Goal: Task Accomplishment & Management: Use online tool/utility

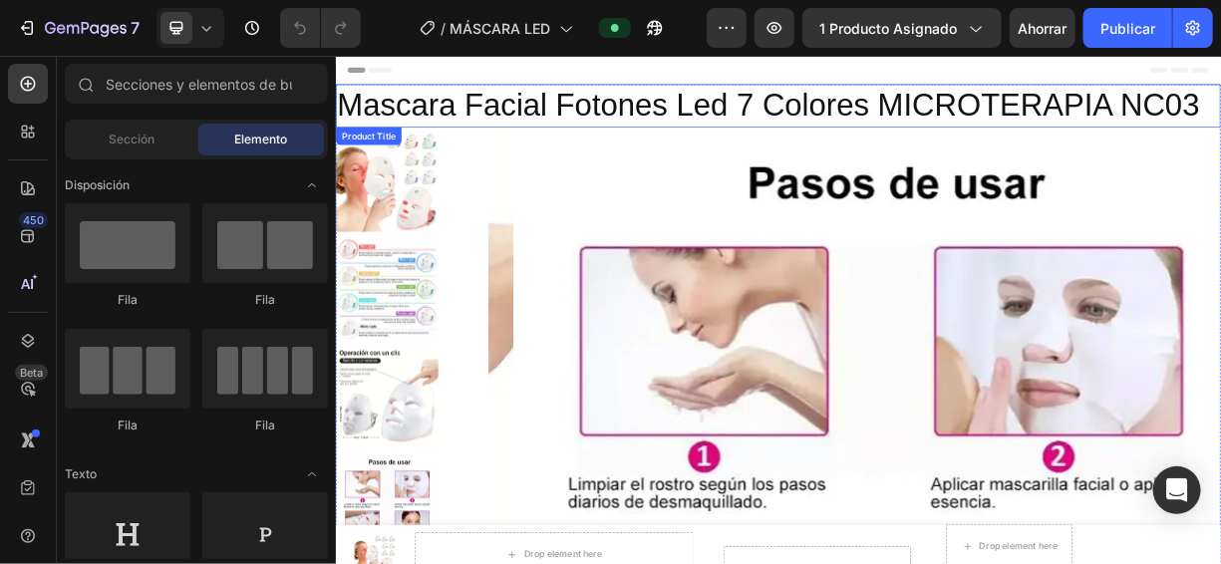
click at [684, 132] on h2 "Mascara Facial Fotones Led 7 Colores MICROTERAPIA NC03" at bounding box center [933, 123] width 1196 height 59
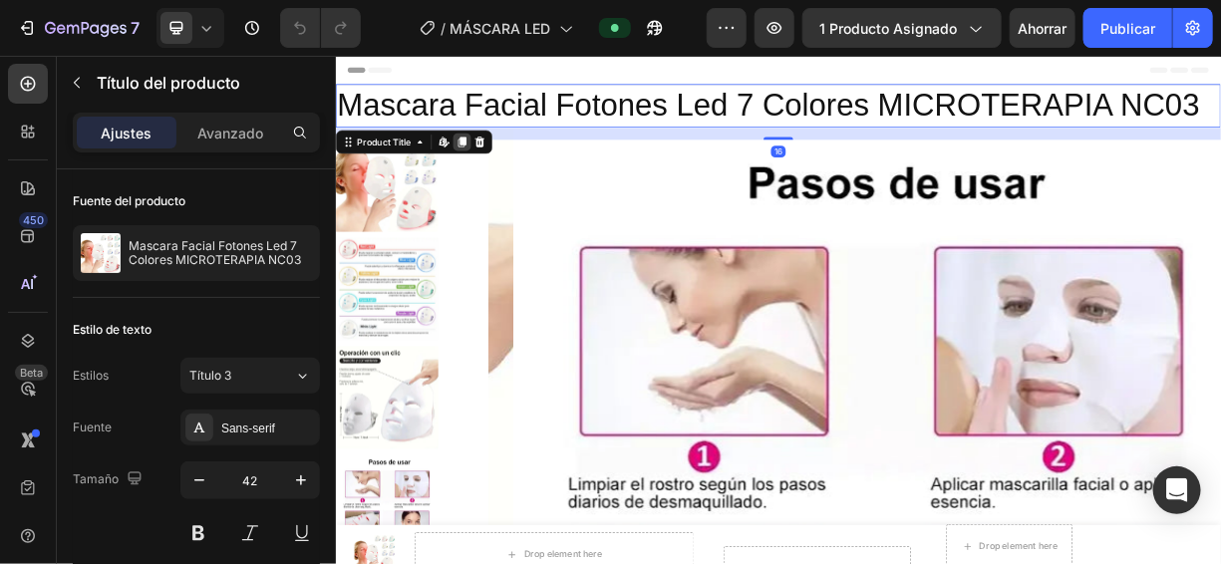
click at [504, 174] on icon at bounding box center [505, 171] width 11 height 14
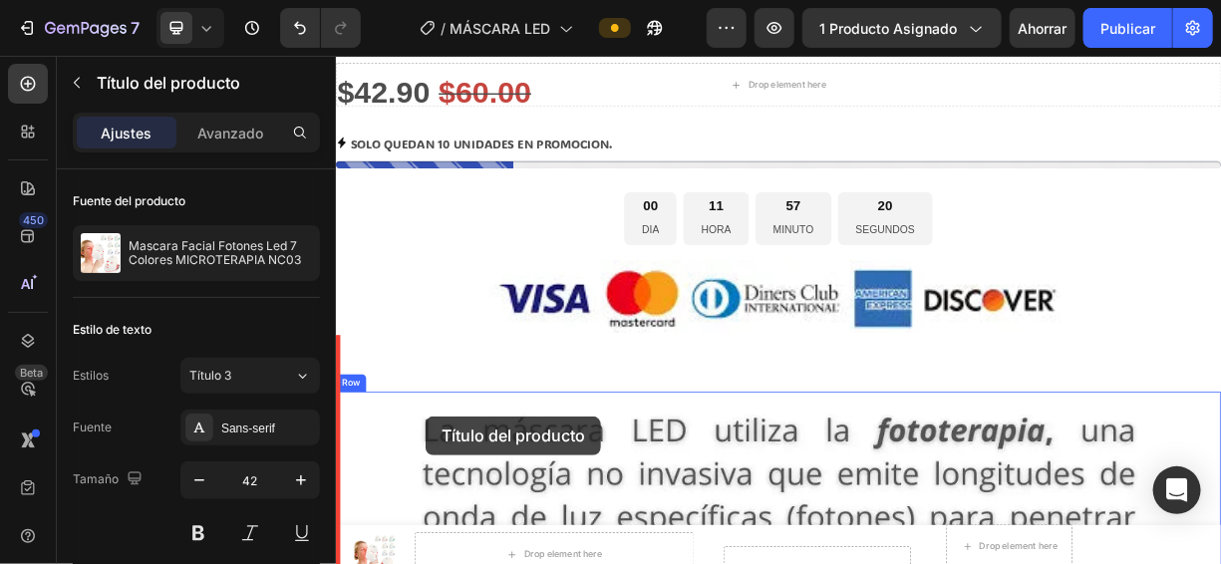
drag, startPoint x: 617, startPoint y: 192, endPoint x: 455, endPoint y: 541, distance: 384.3
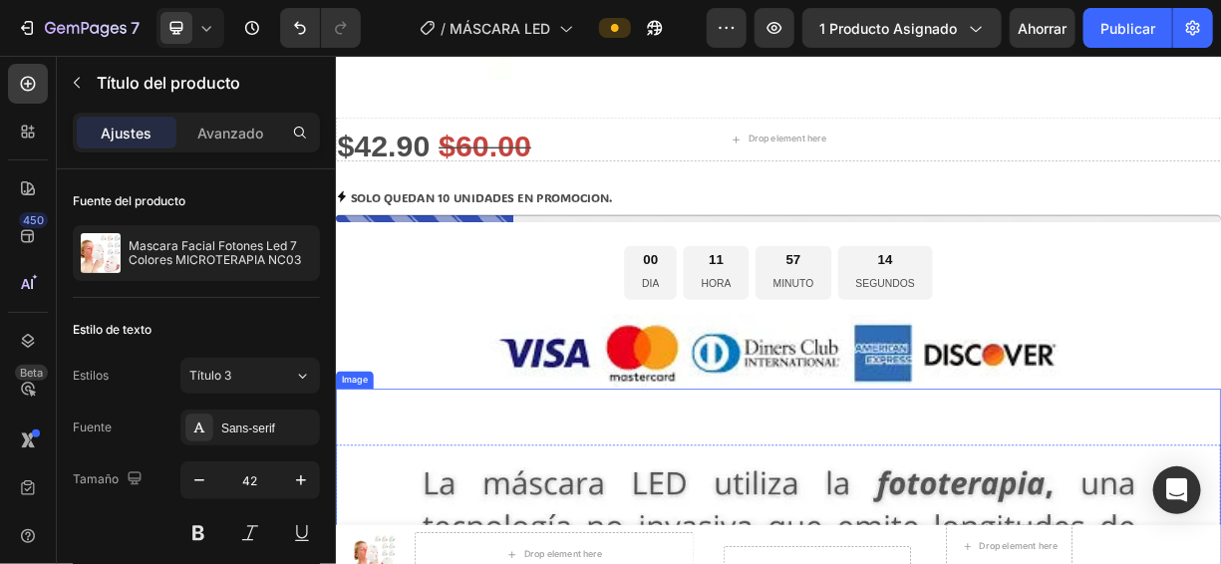
scroll to position [1102, 0]
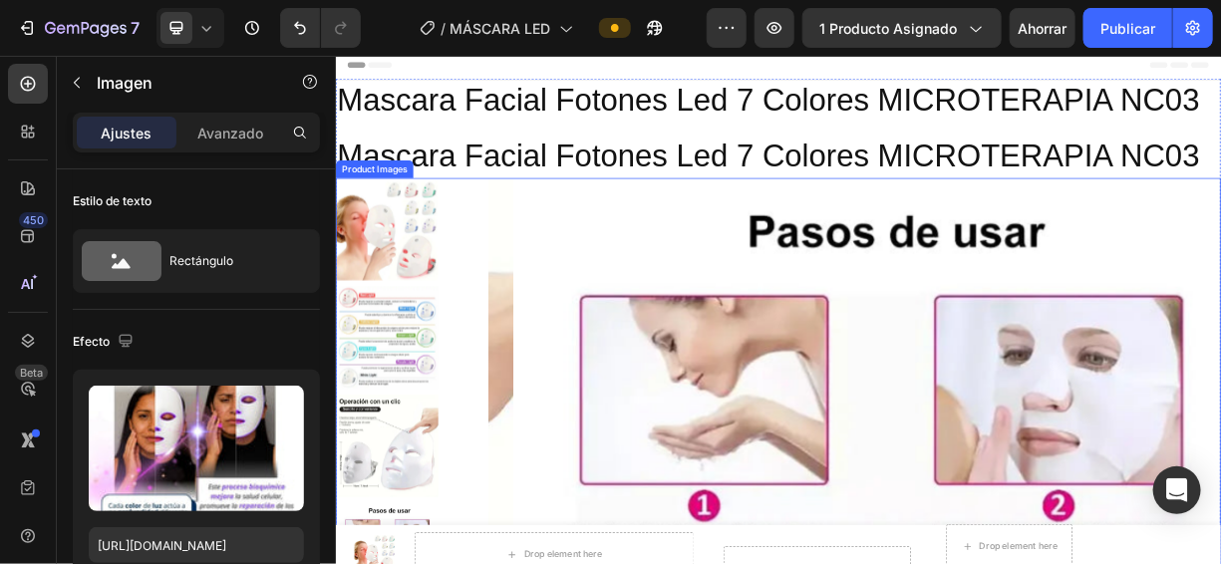
scroll to position [0, 0]
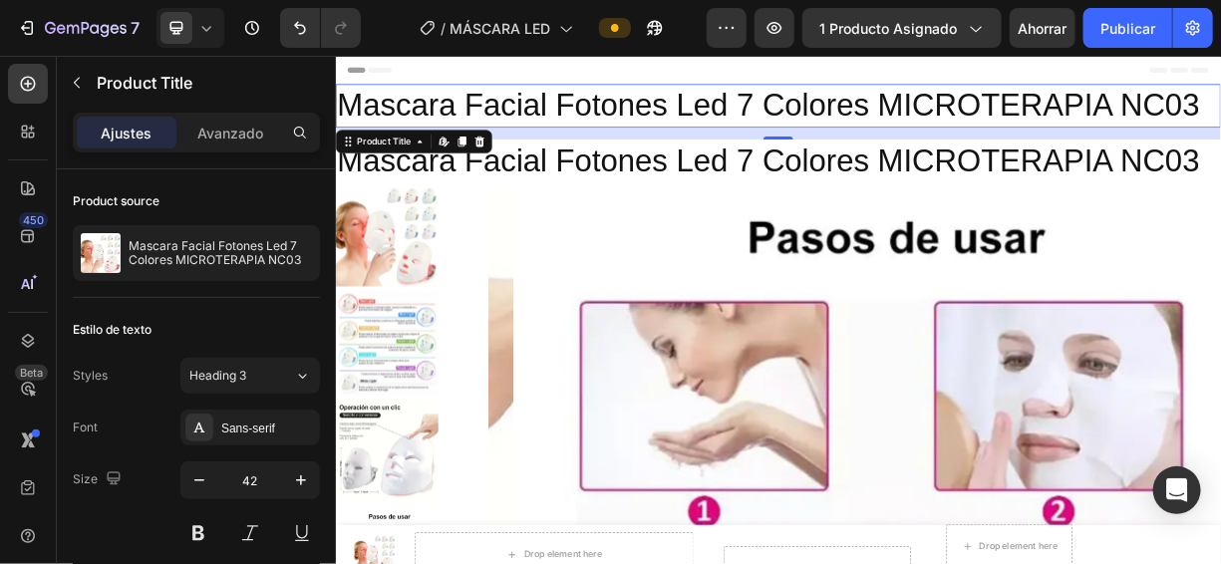
click at [775, 125] on h2 "Mascara Facial Fotones Led 7 Colores MICROTERAPIA NC03" at bounding box center [933, 123] width 1196 height 59
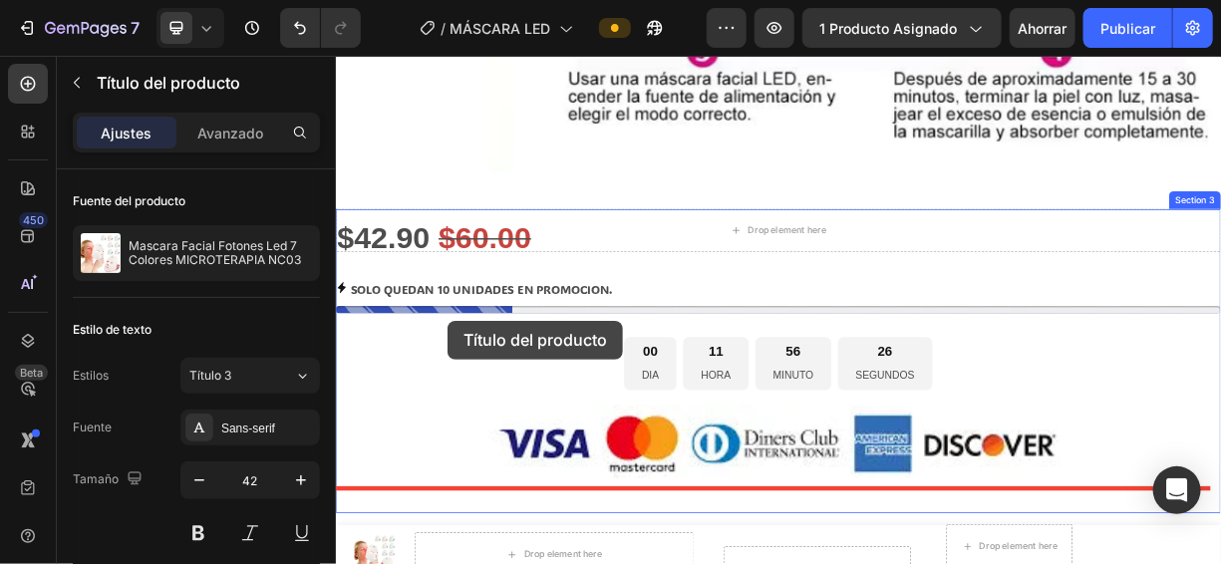
scroll to position [1261, 0]
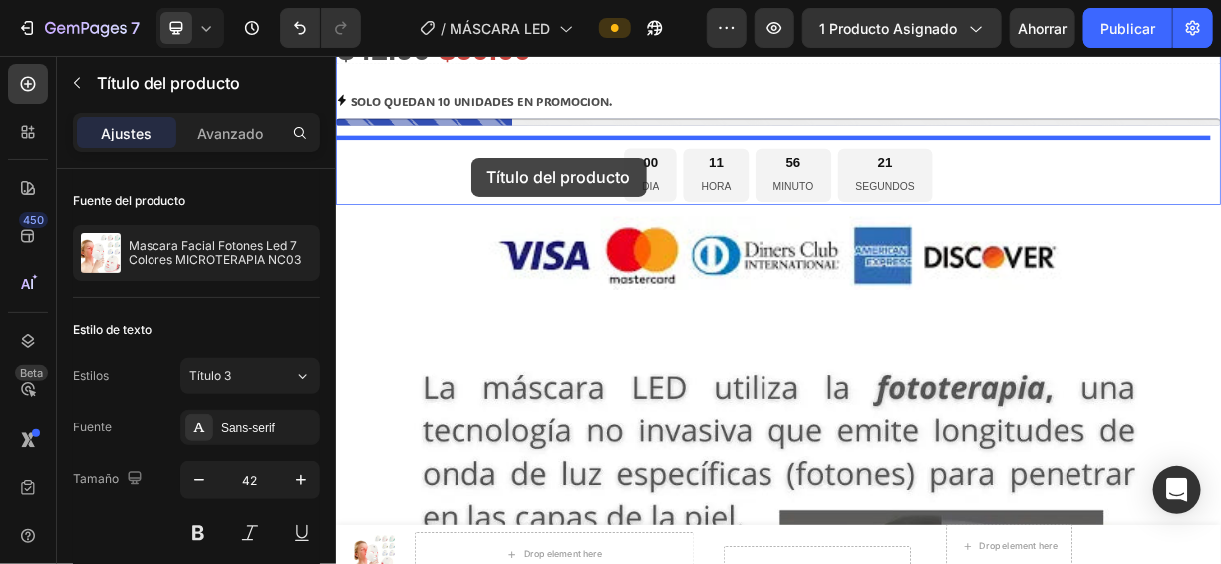
drag, startPoint x: 556, startPoint y: 114, endPoint x: 517, endPoint y: 193, distance: 88.7
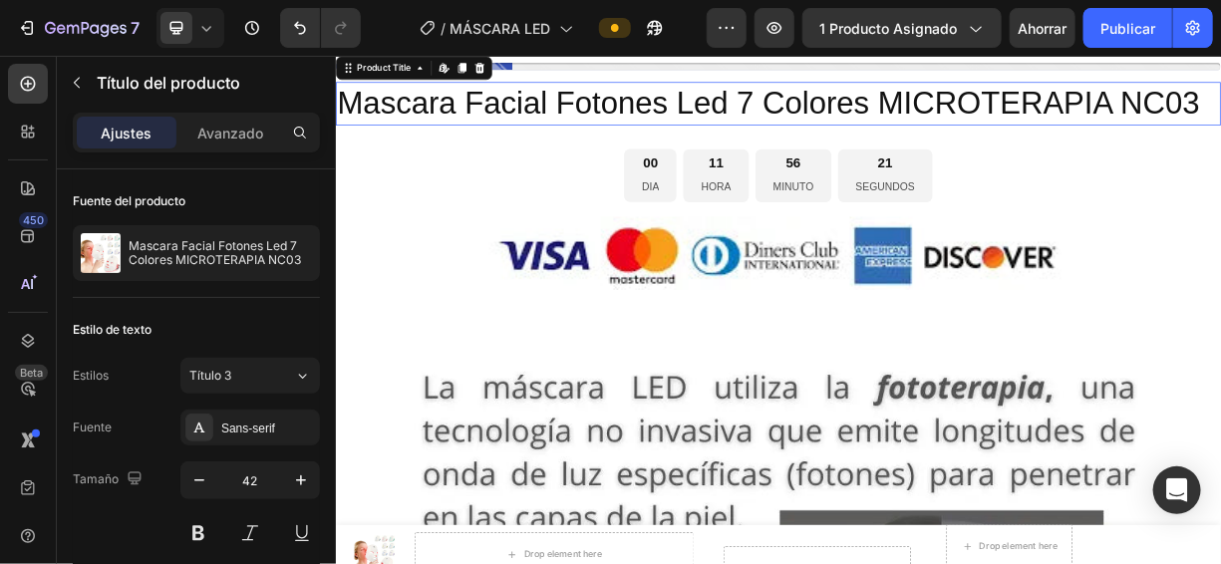
scroll to position [1186, 0]
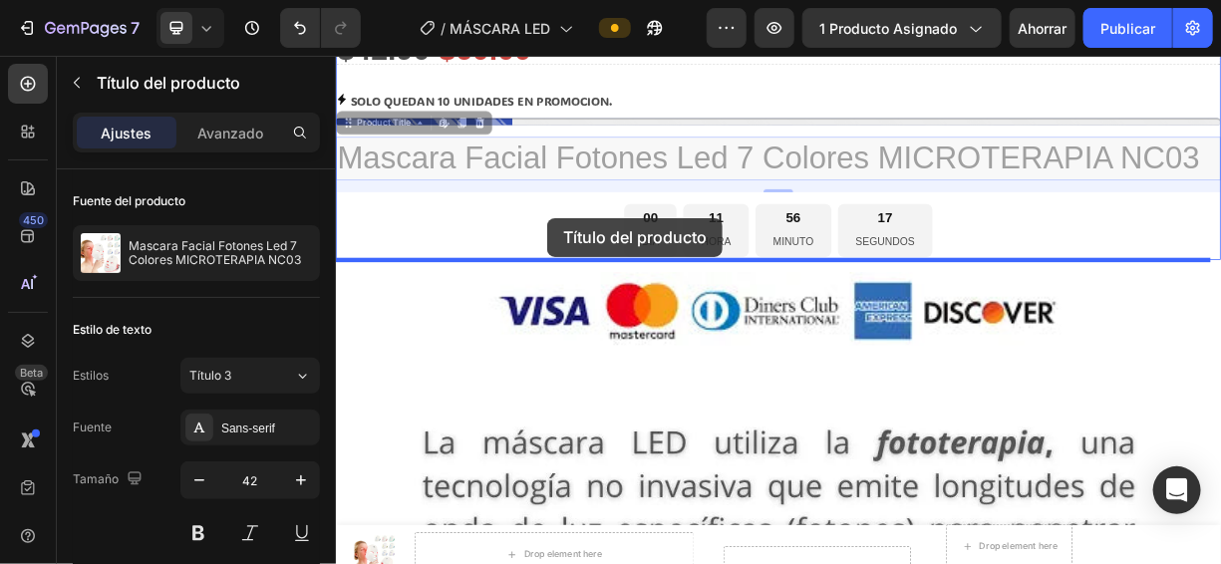
drag, startPoint x: 625, startPoint y: 198, endPoint x: 620, endPoint y: 274, distance: 75.9
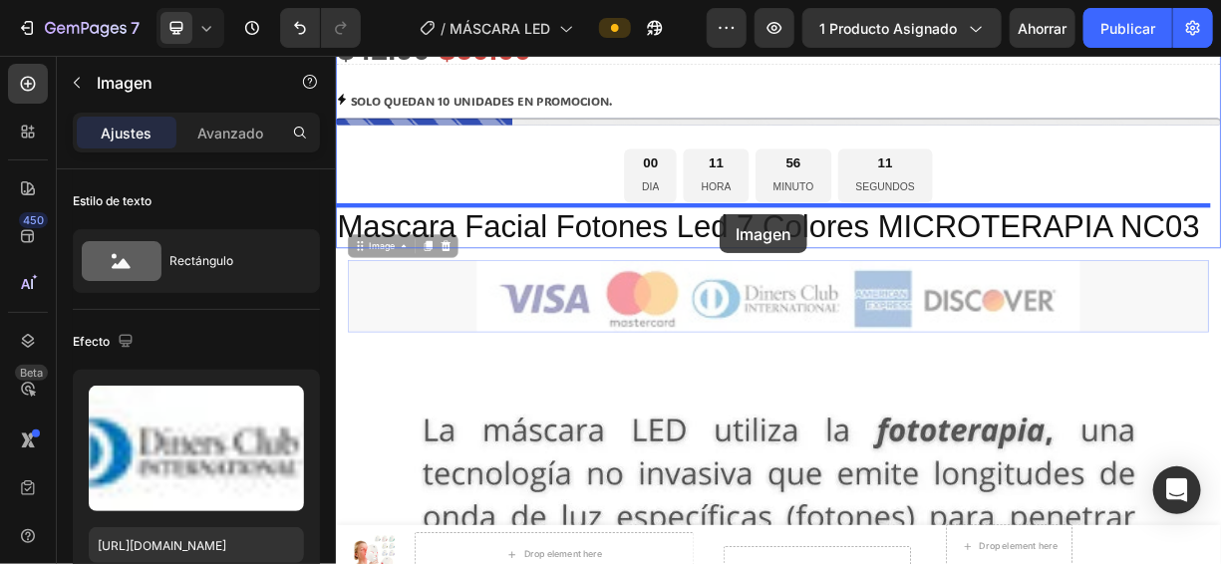
drag, startPoint x: 853, startPoint y: 398, endPoint x: 853, endPoint y: 269, distance: 128.5
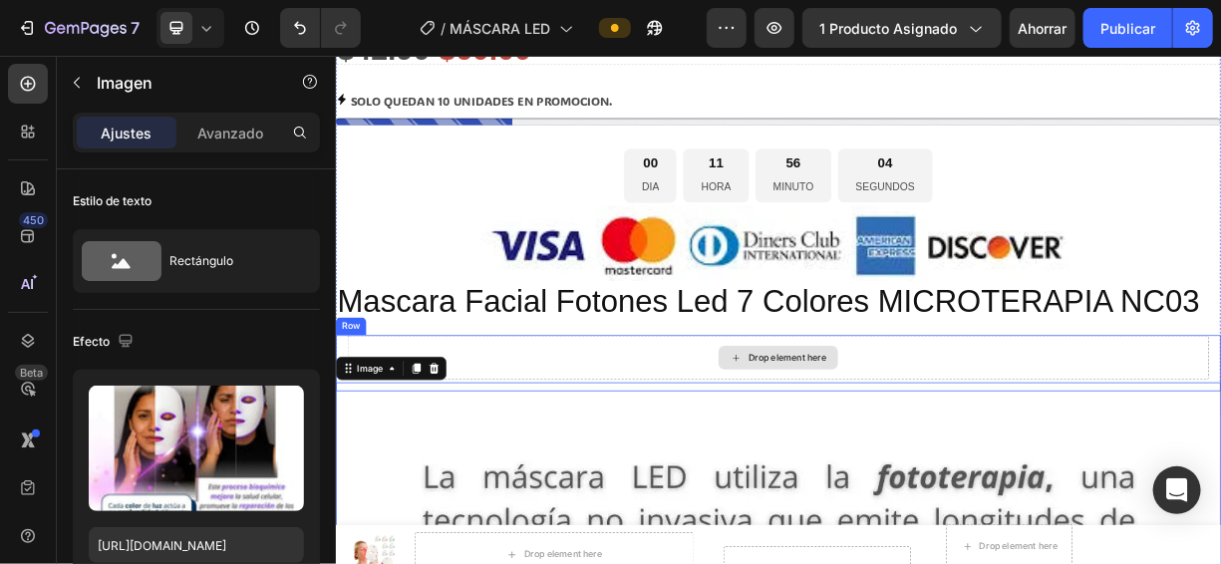
click at [720, 461] on div "Drop element here" at bounding box center [933, 463] width 1164 height 60
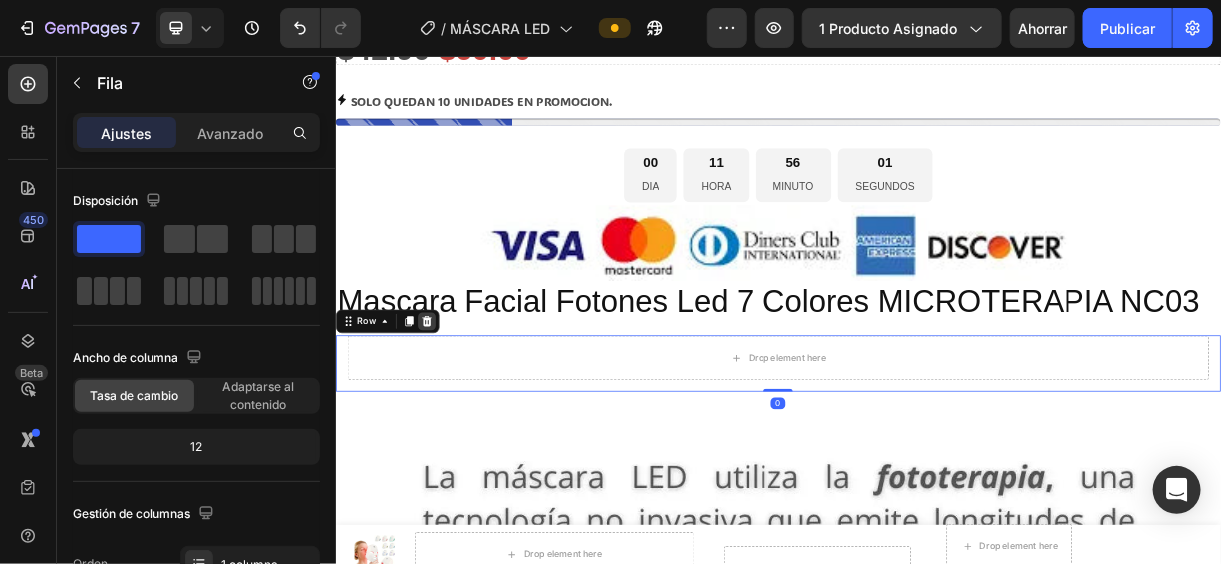
click at [452, 418] on icon at bounding box center [457, 415] width 13 height 14
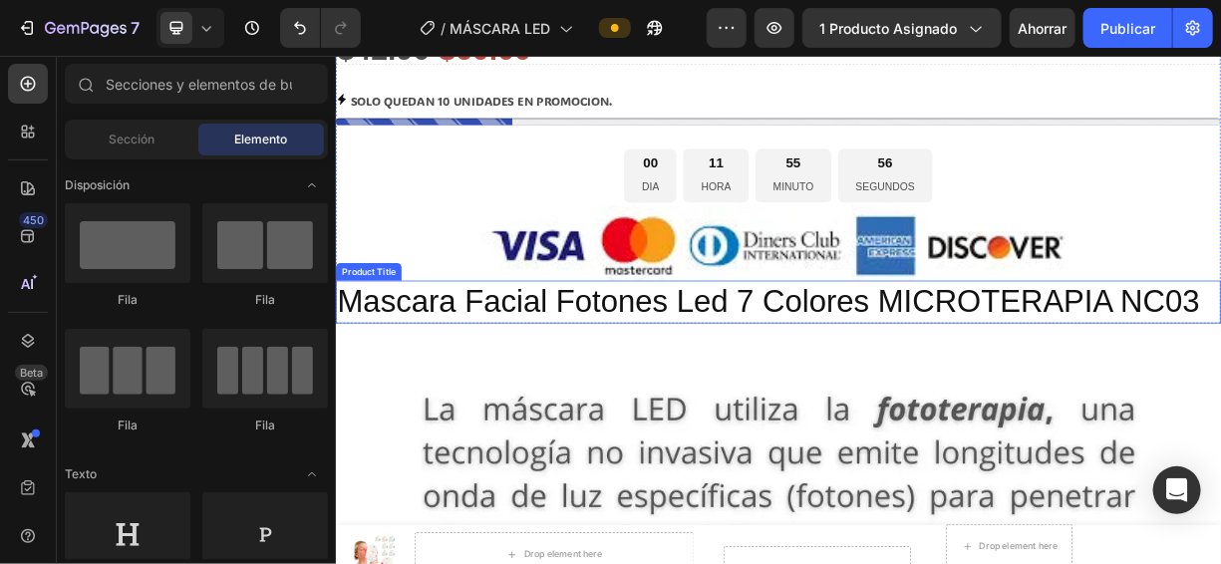
click at [786, 388] on h2 "Mascara Facial Fotones Led 7 Colores MICROTERAPIA NC03" at bounding box center [933, 389] width 1196 height 59
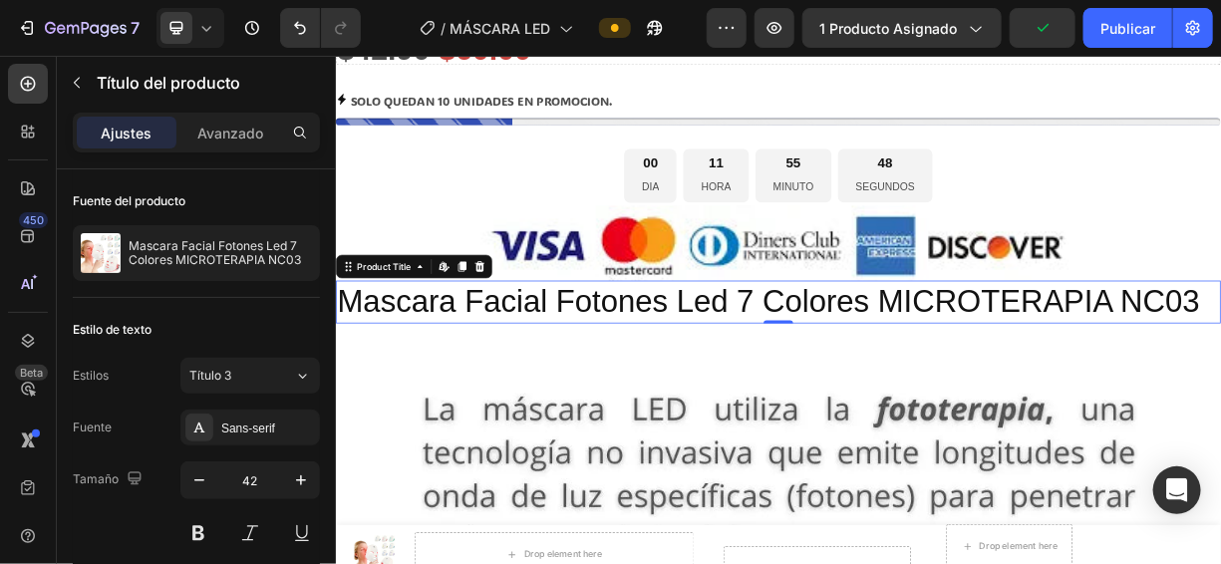
click at [885, 375] on h2 "Mascara Facial Fotones Led 7 Colores MICROTERAPIA NC03" at bounding box center [933, 389] width 1196 height 59
click at [247, 128] on font "Avanzado" at bounding box center [230, 133] width 66 height 17
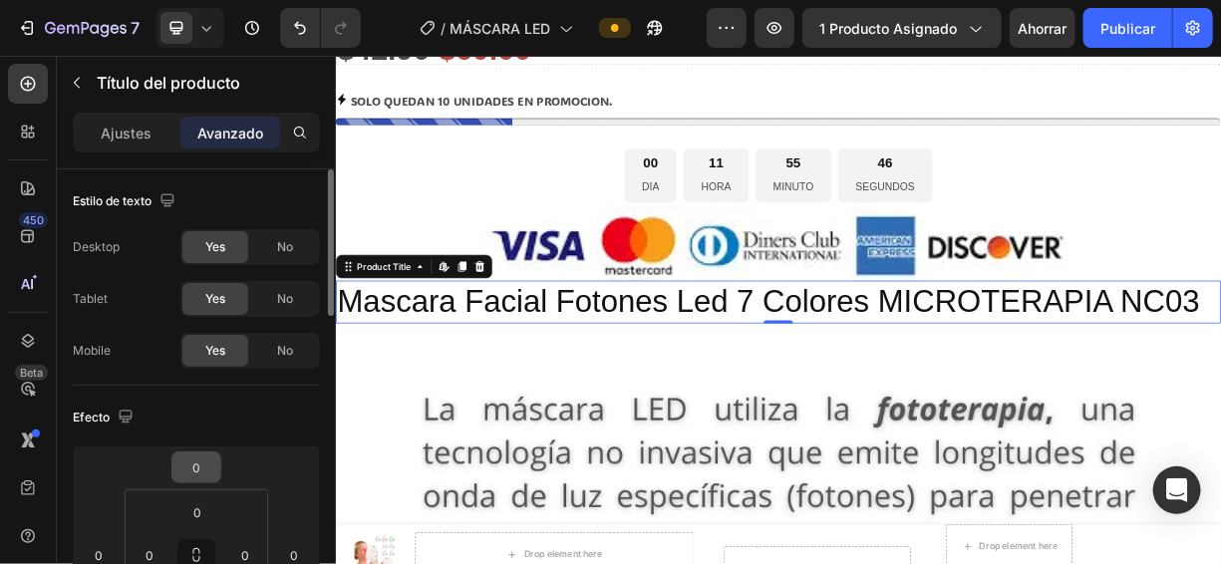
click at [247, 129] on font "Avanzado" at bounding box center [230, 133] width 66 height 17
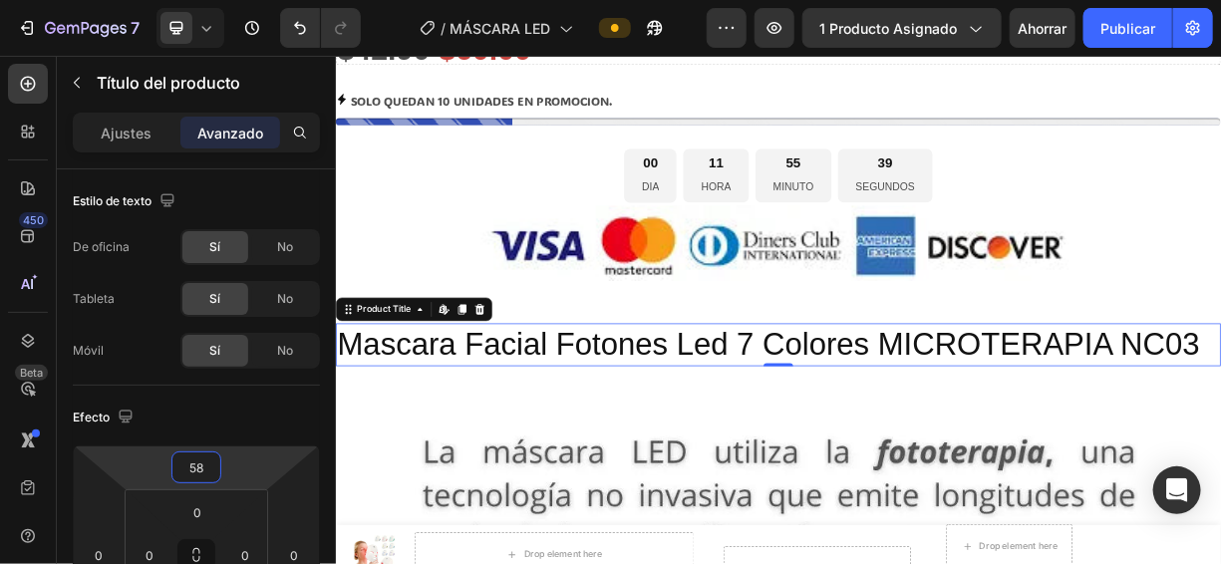
type input "56"
drag, startPoint x: 199, startPoint y: 487, endPoint x: 198, endPoint y: 461, distance: 25.9
click at [198, 0] on html "7 / MÁSCARA LED Avance 1 producto asignado Ahorrar Publicar 450 Beta Sections(1…" at bounding box center [610, 0] width 1221 height 0
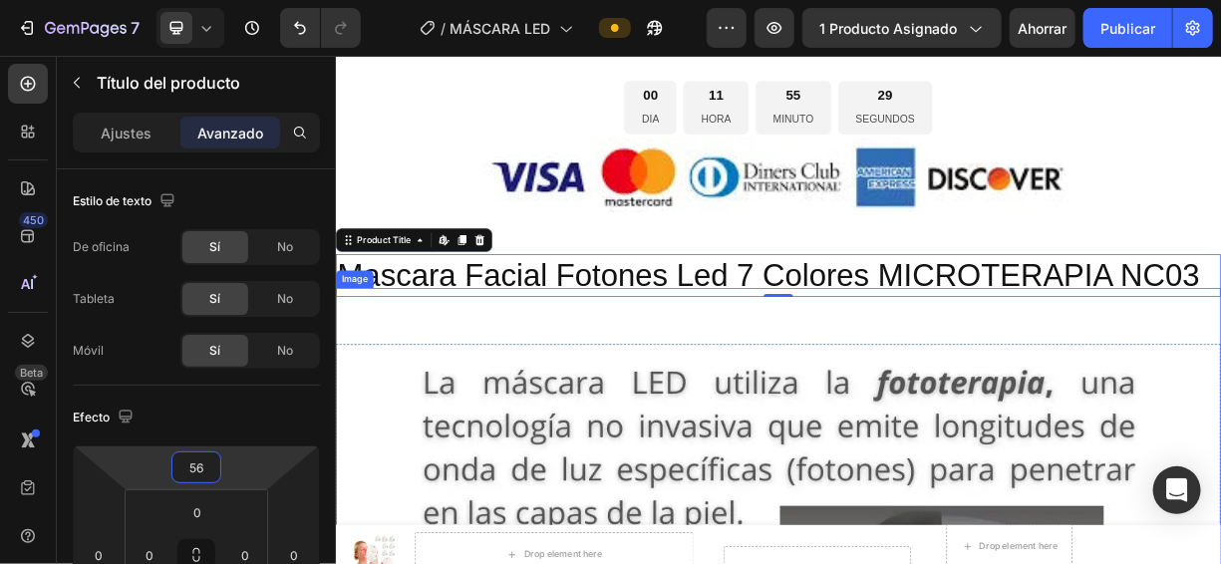
scroll to position [1289, 0]
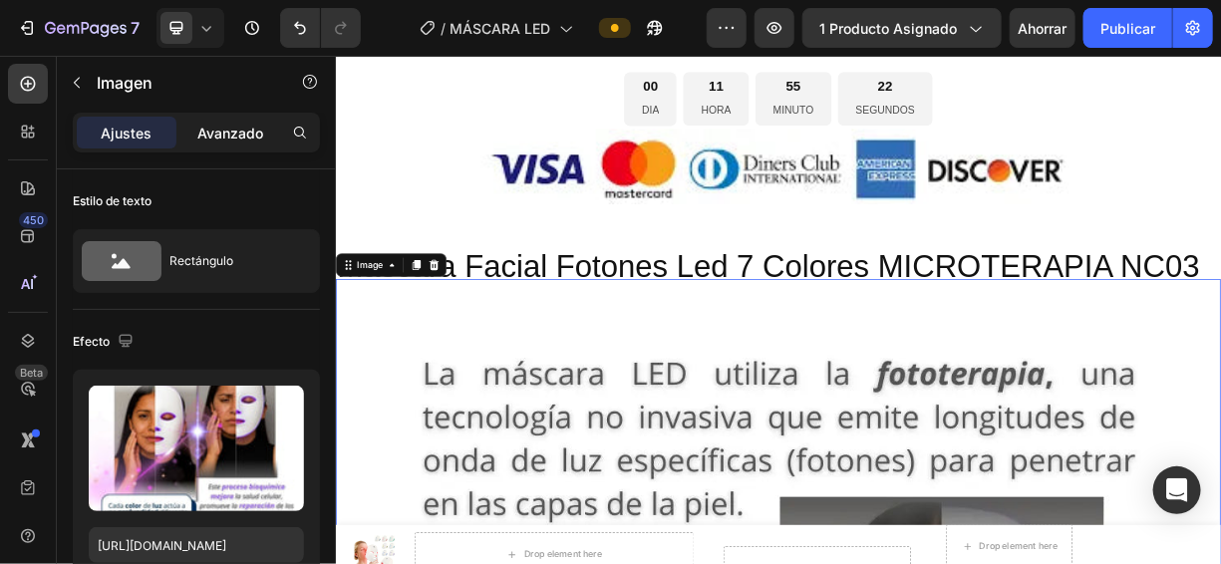
click at [240, 125] on font "Avanzado" at bounding box center [230, 133] width 66 height 17
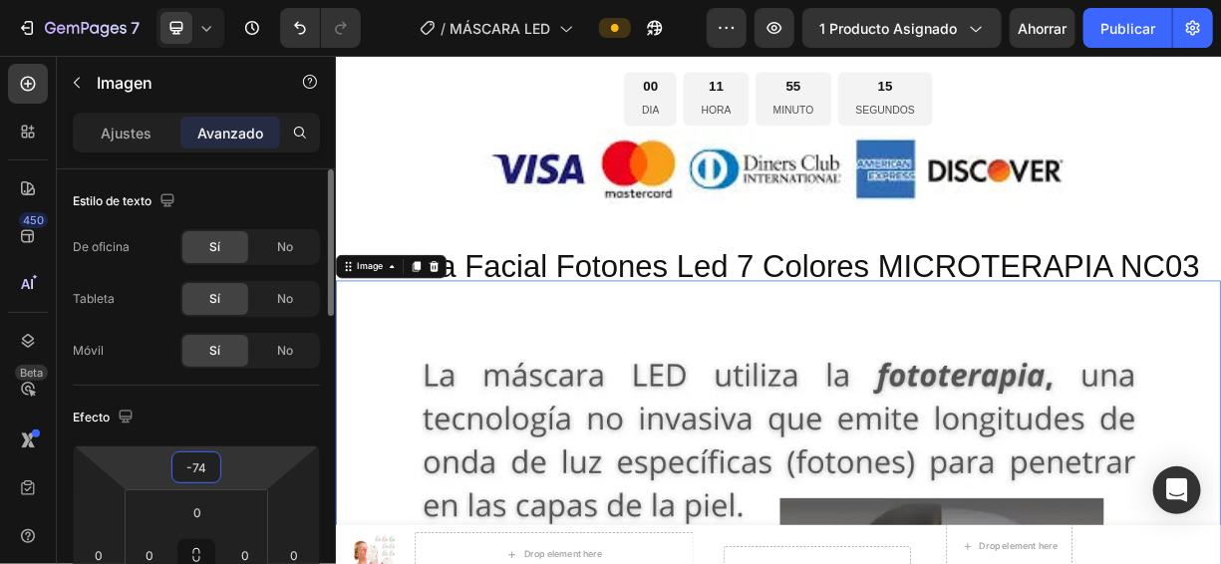
type input "-72"
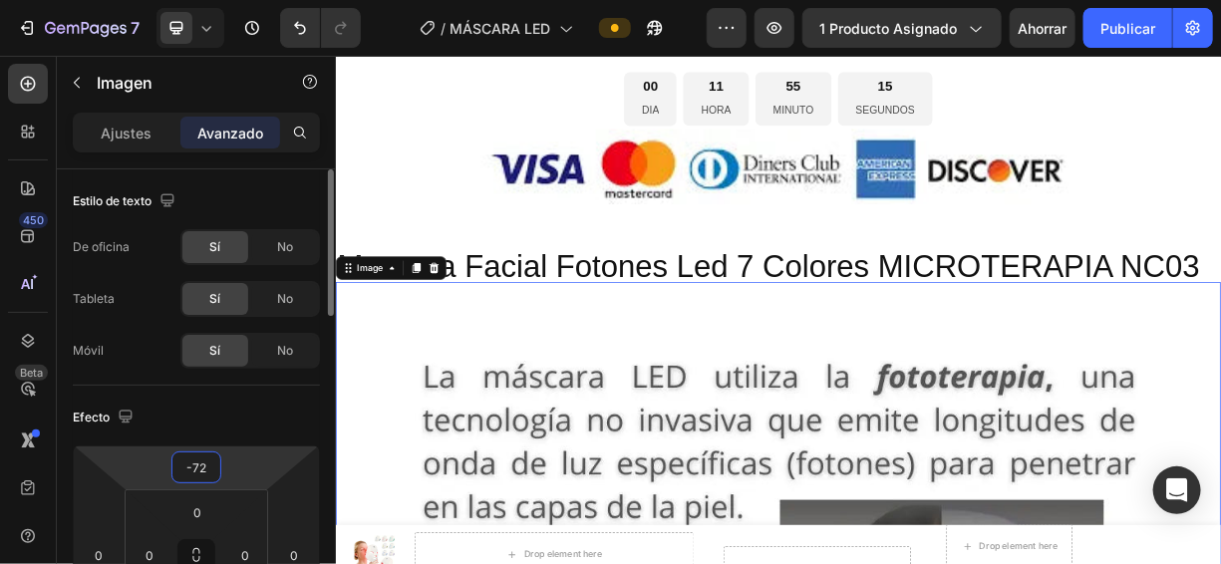
click at [199, 0] on html "7 / MÁSCARA LED Avance 1 producto asignado Ahorrar Publicar 450 Beta Sections(1…" at bounding box center [610, 0] width 1221 height 0
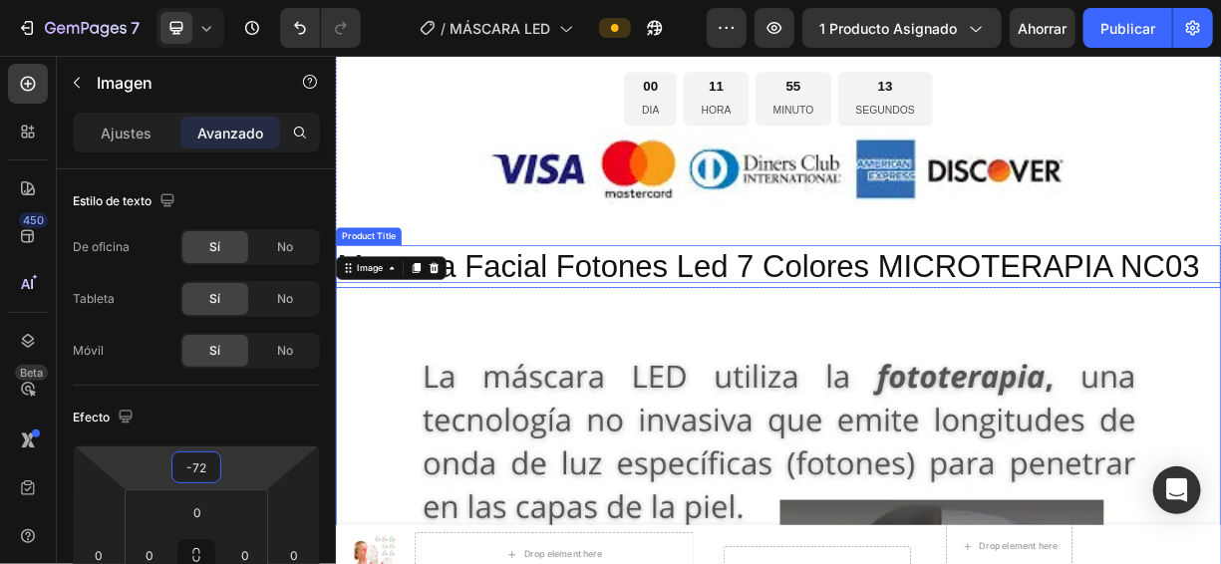
click at [745, 338] on h2 "Mascara Facial Fotones Led 7 Colores MICROTERAPIA NC03" at bounding box center [933, 341] width 1196 height 59
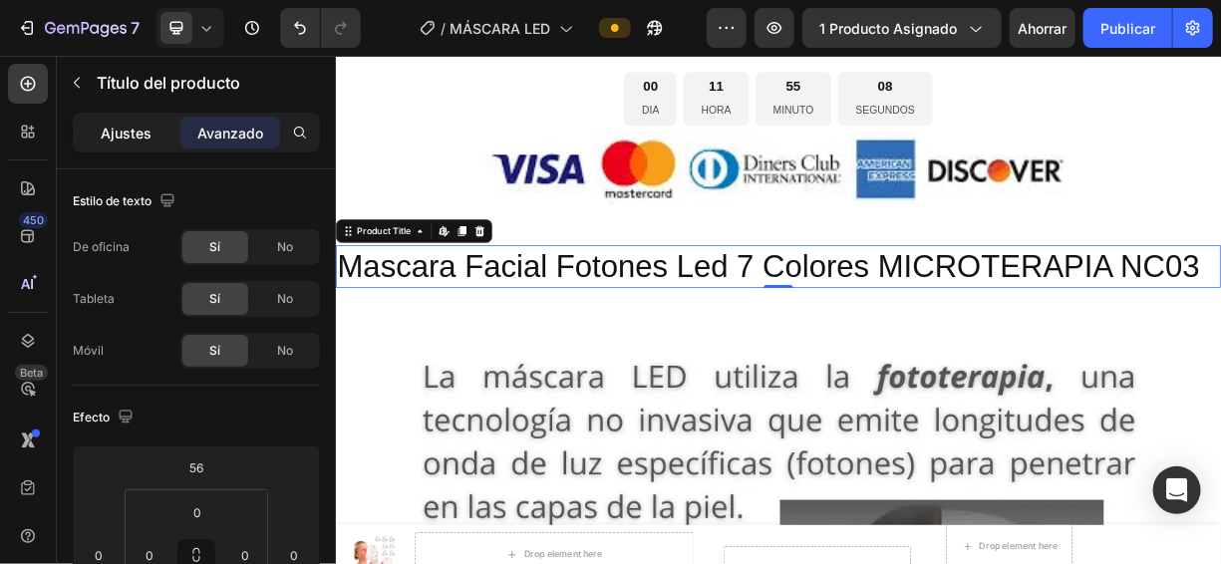
click at [123, 137] on font "Ajustes" at bounding box center [127, 133] width 51 height 17
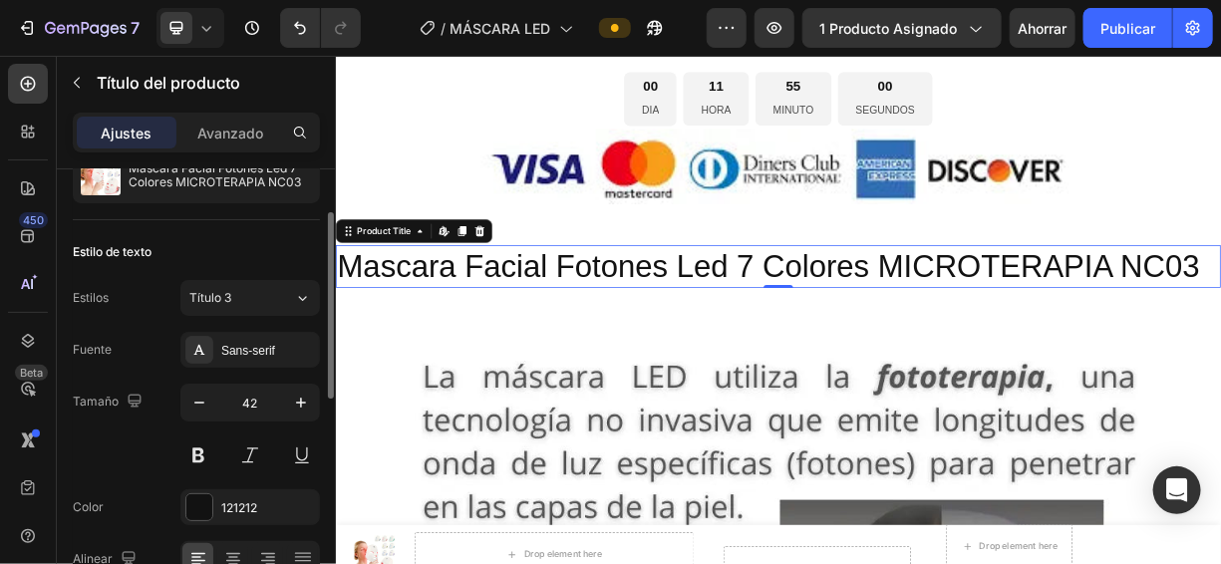
scroll to position [134, 0]
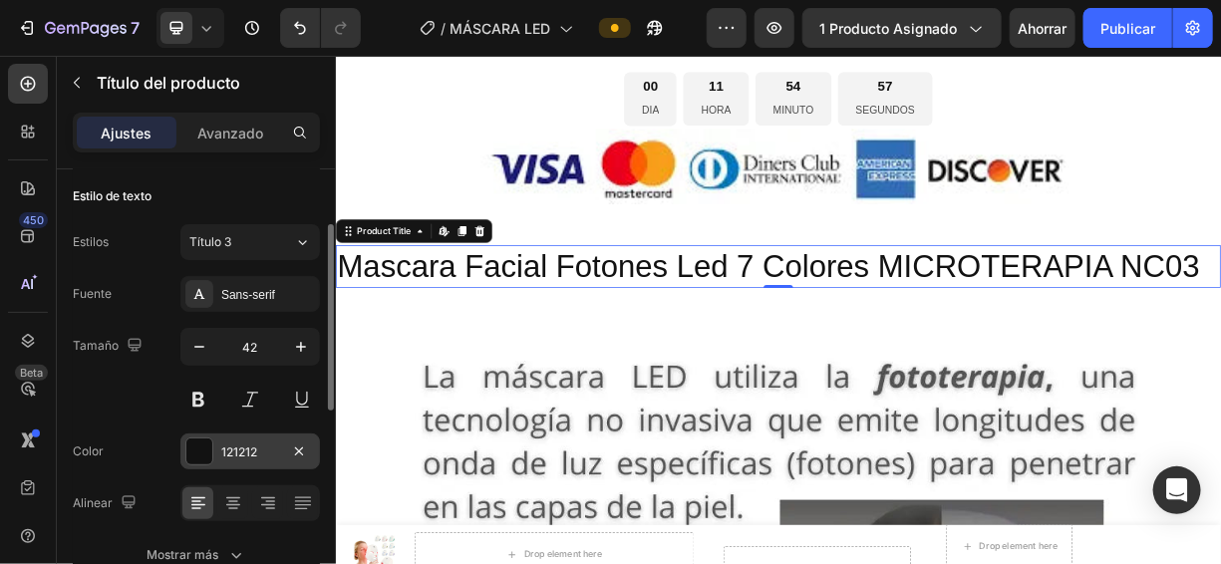
click at [207, 442] on div at bounding box center [199, 451] width 26 height 26
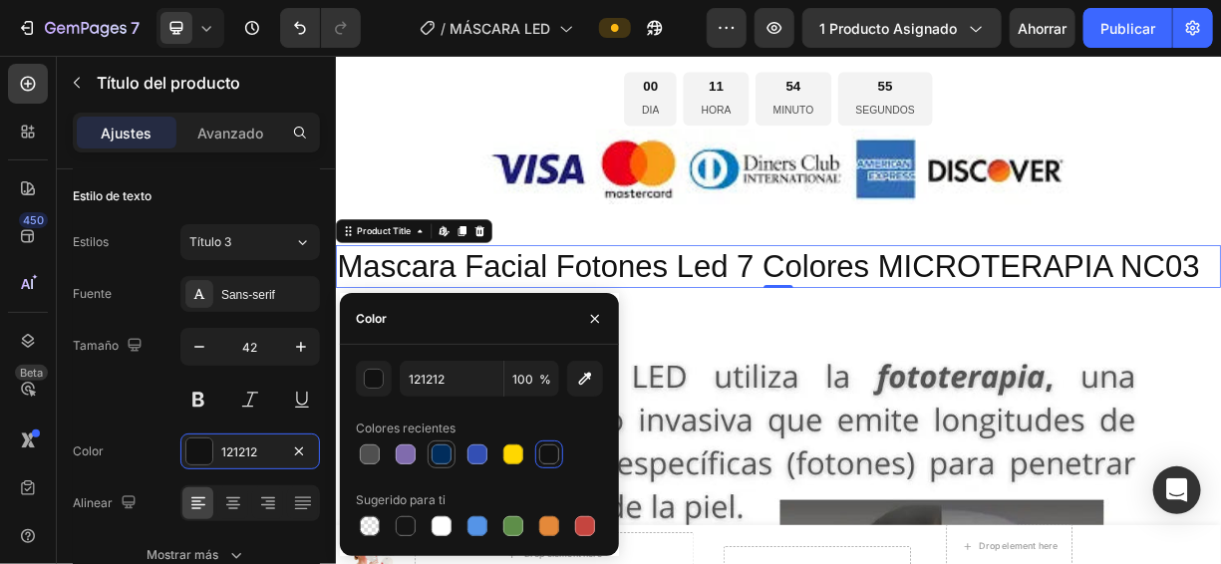
click at [447, 453] on div at bounding box center [441, 454] width 20 height 20
type input "012D5C"
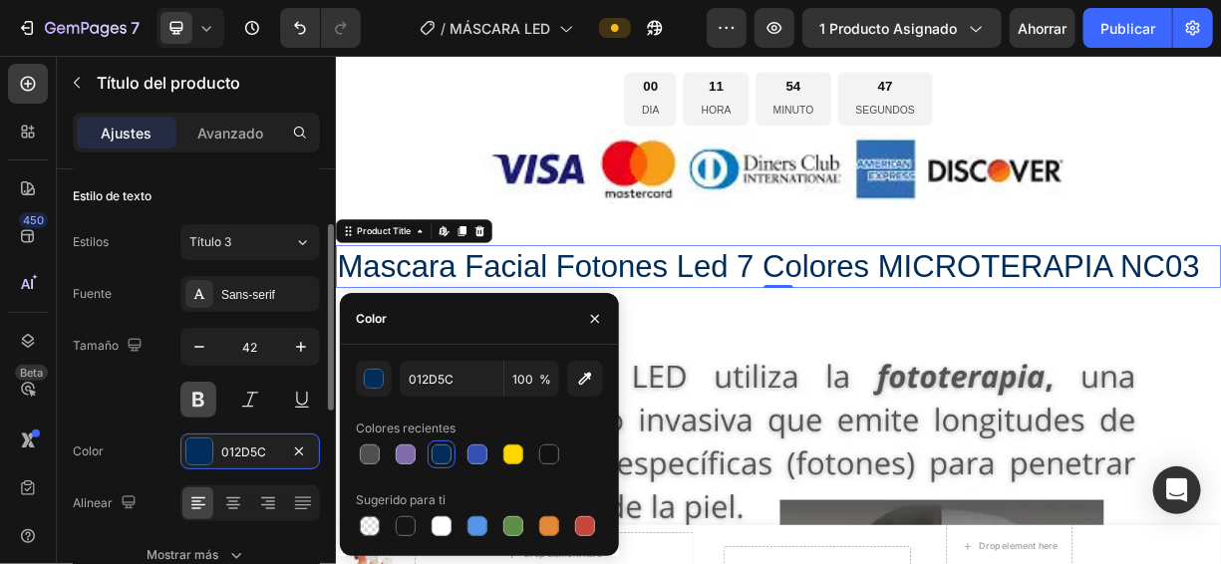
click at [200, 385] on button at bounding box center [198, 400] width 36 height 36
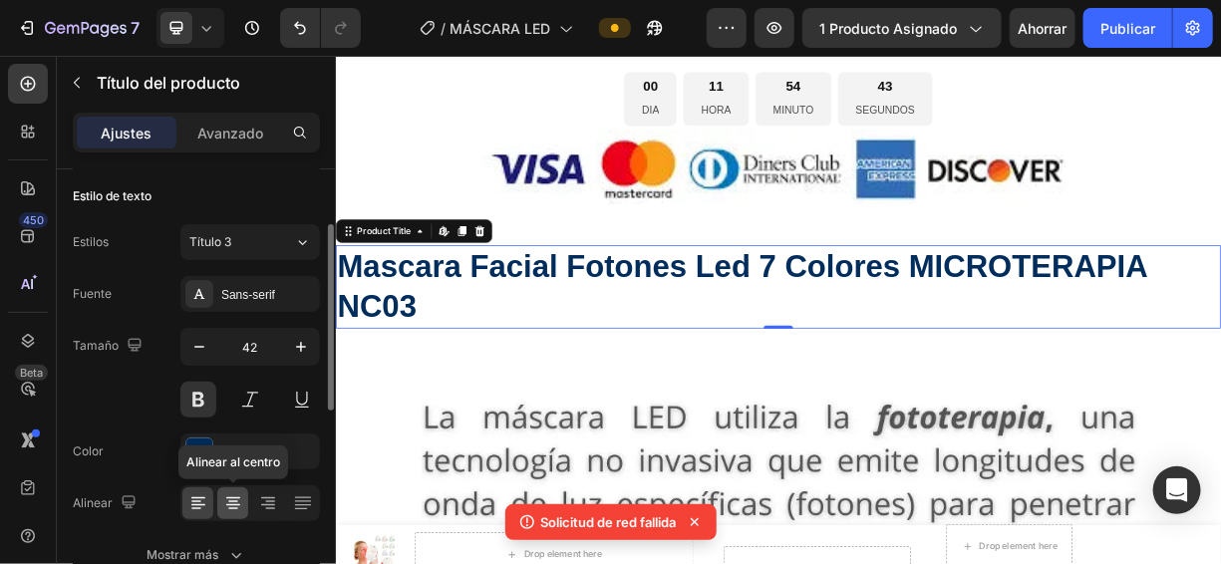
click at [234, 488] on div at bounding box center [232, 503] width 31 height 32
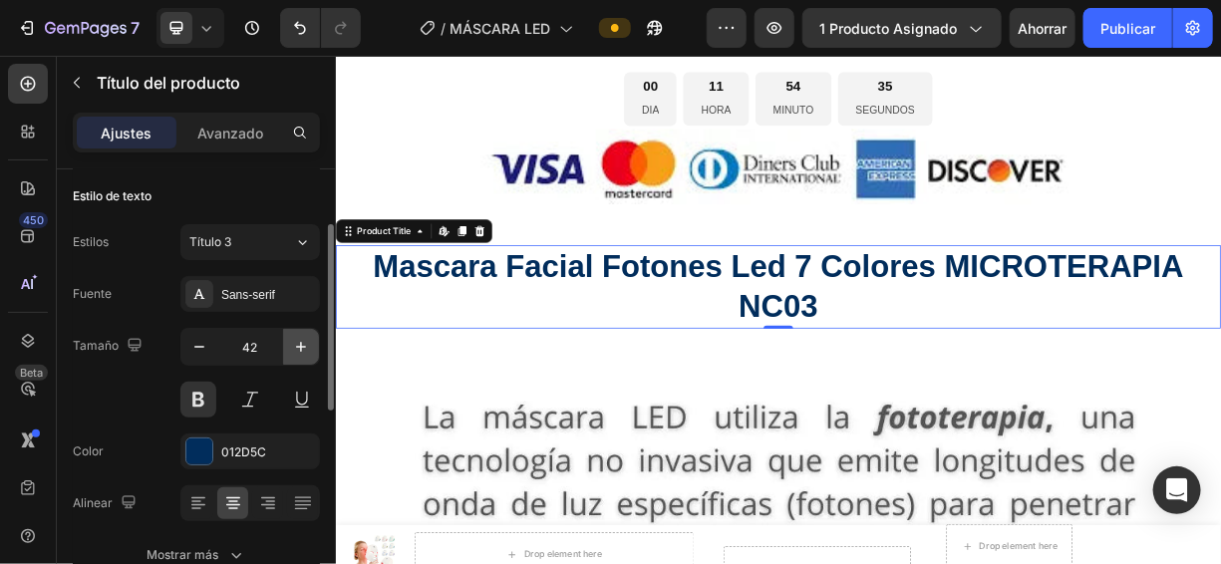
click at [301, 358] on button "button" at bounding box center [301, 347] width 36 height 36
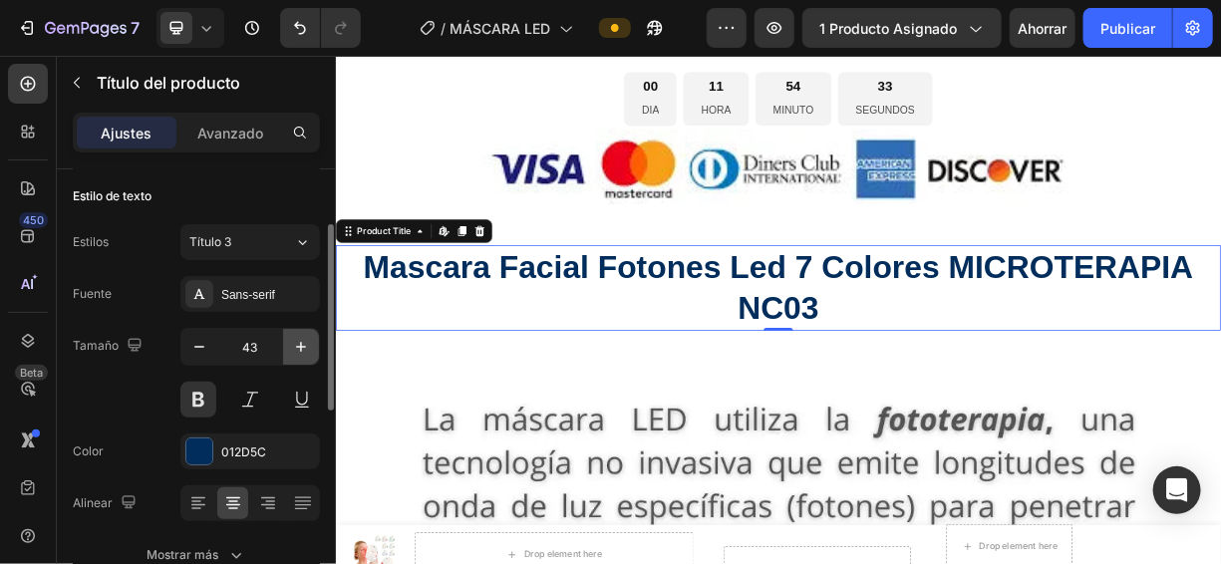
click at [301, 358] on button "button" at bounding box center [301, 347] width 36 height 36
type input "44"
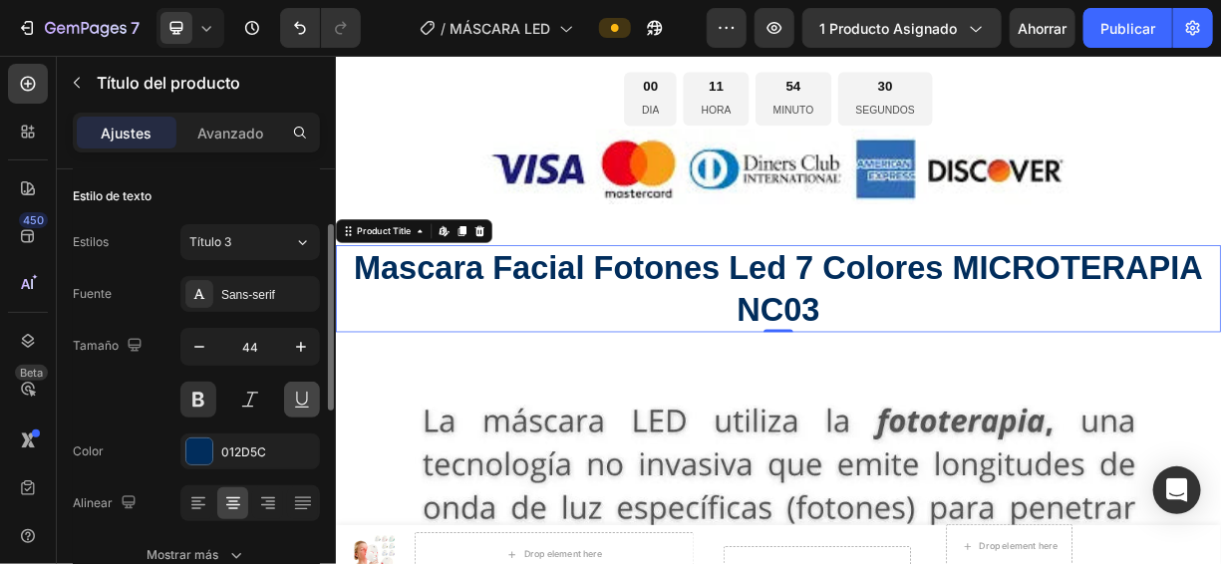
click at [299, 396] on button at bounding box center [302, 400] width 36 height 36
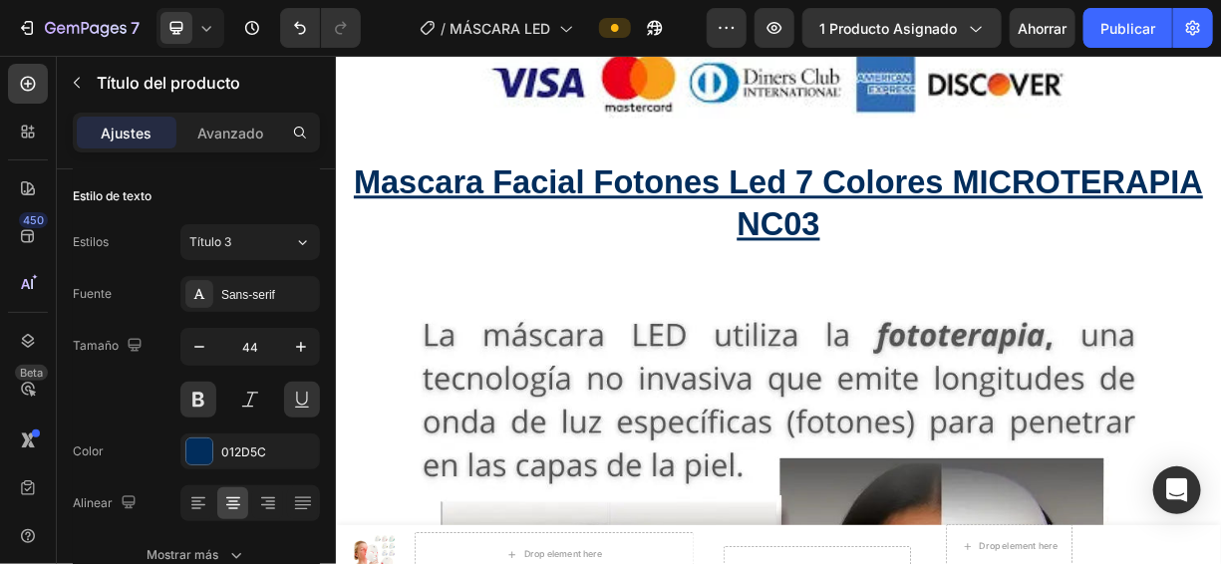
scroll to position [1405, 0]
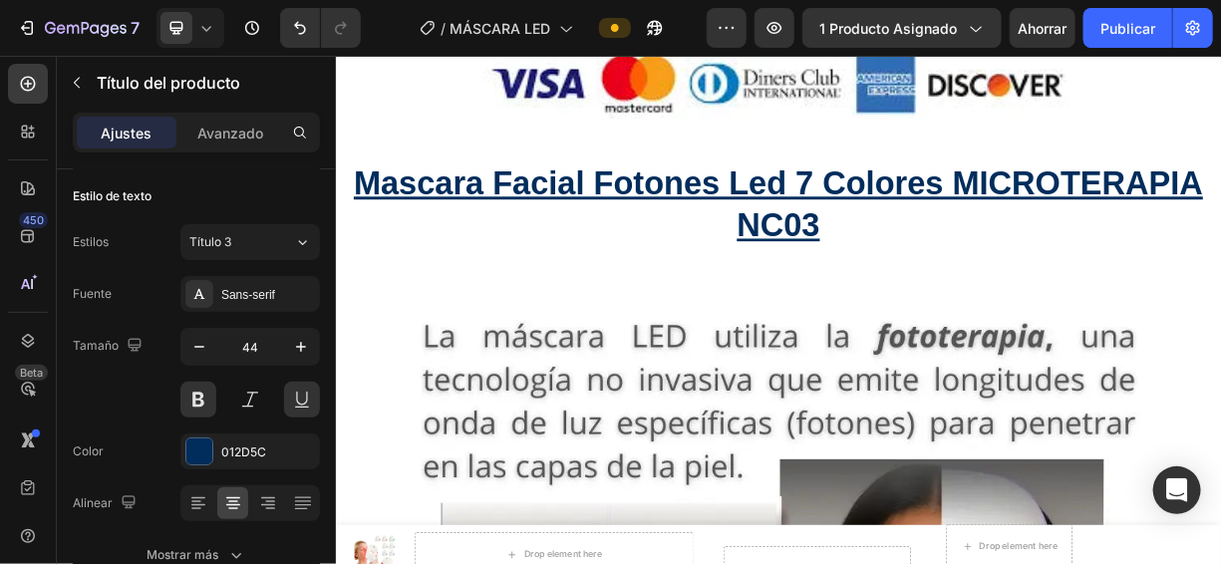
click at [355, 221] on h2 "Mascara Facial Fotones Led 7 Colores MICROTERAPIA NC03" at bounding box center [933, 255] width 1196 height 118
click at [256, 400] on button at bounding box center [250, 400] width 36 height 36
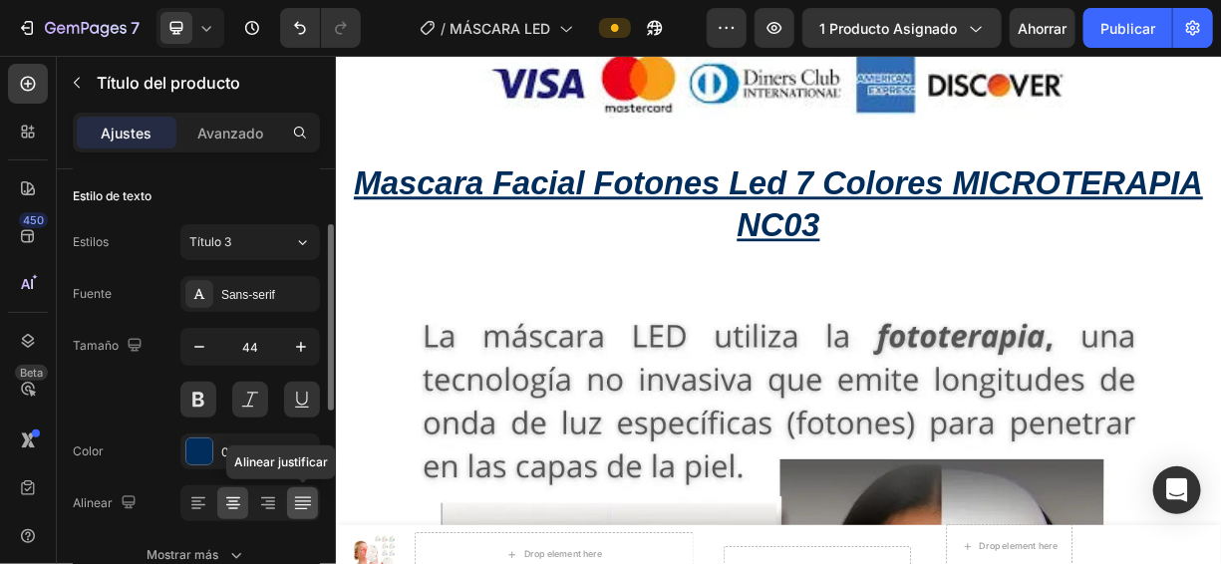
click at [309, 498] on icon at bounding box center [303, 503] width 20 height 20
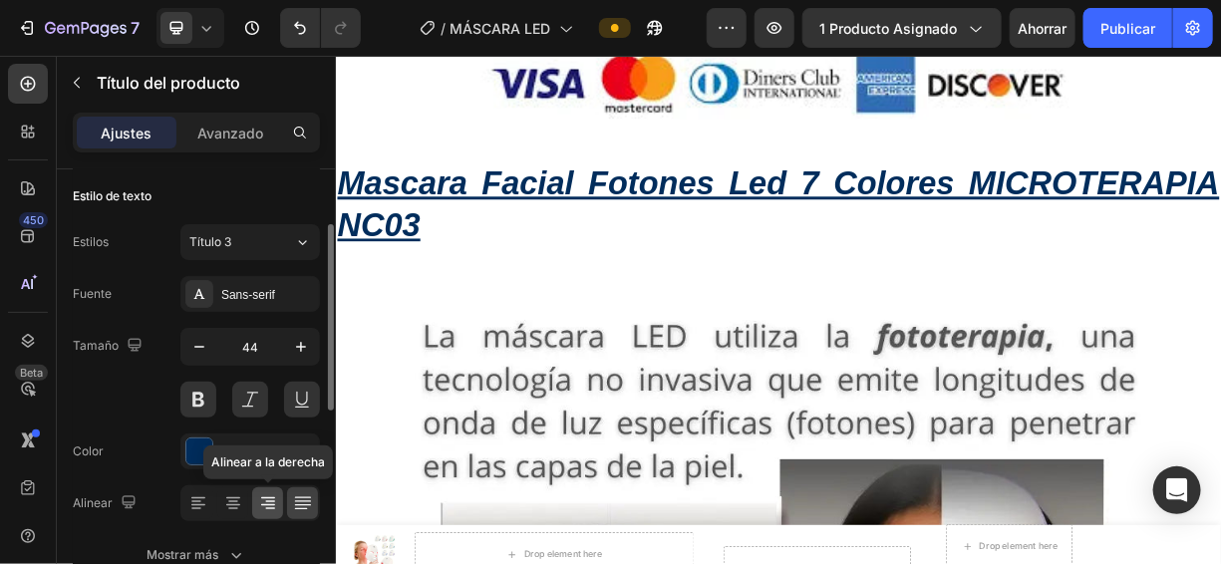
click at [271, 502] on icon at bounding box center [268, 503] width 20 height 20
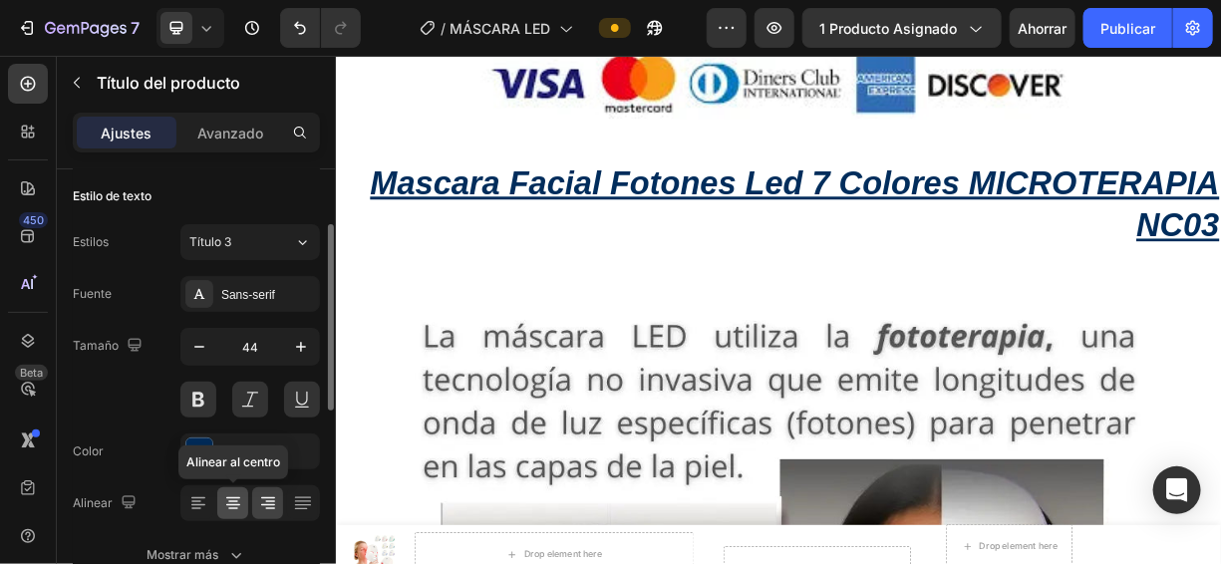
click at [218, 506] on div at bounding box center [232, 503] width 31 height 32
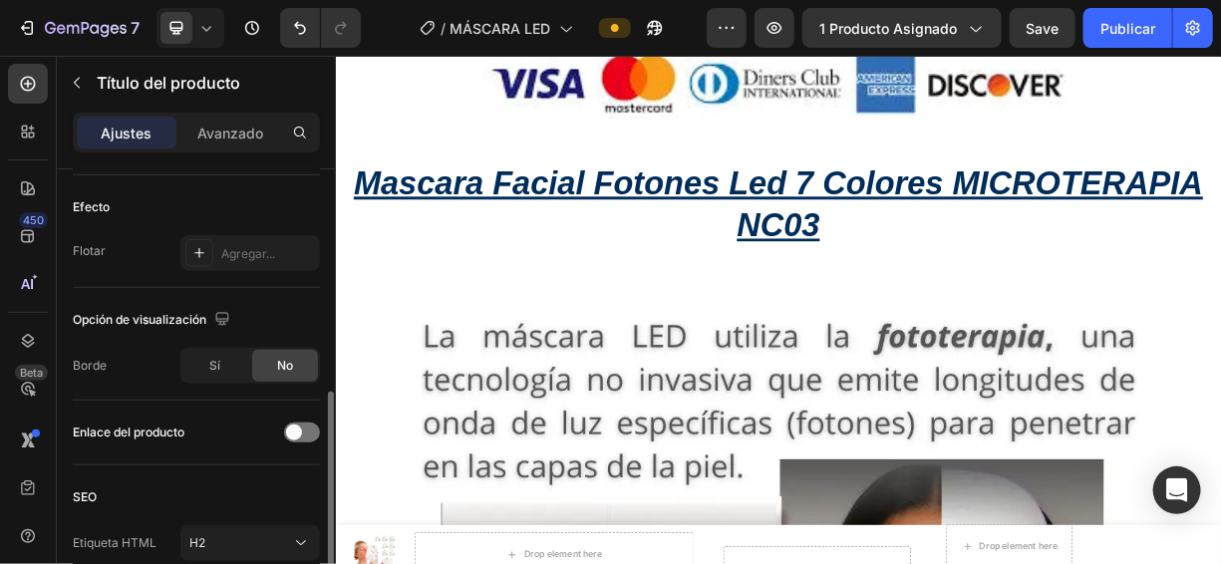
scroll to position [532, 0]
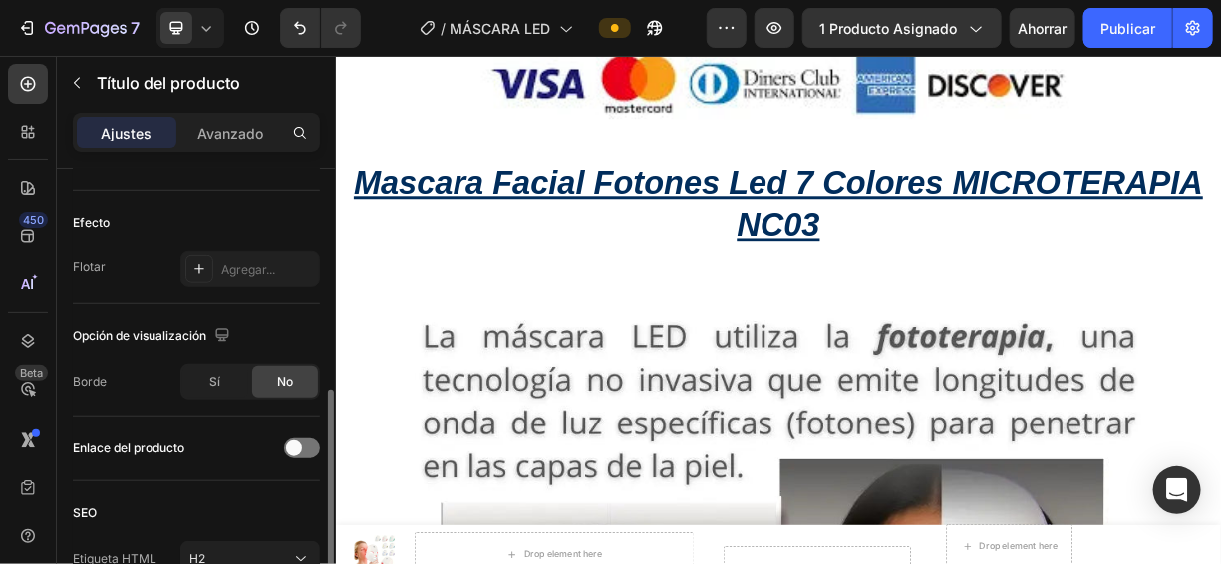
click at [240, 386] on div "Sí" at bounding box center [215, 382] width 66 height 32
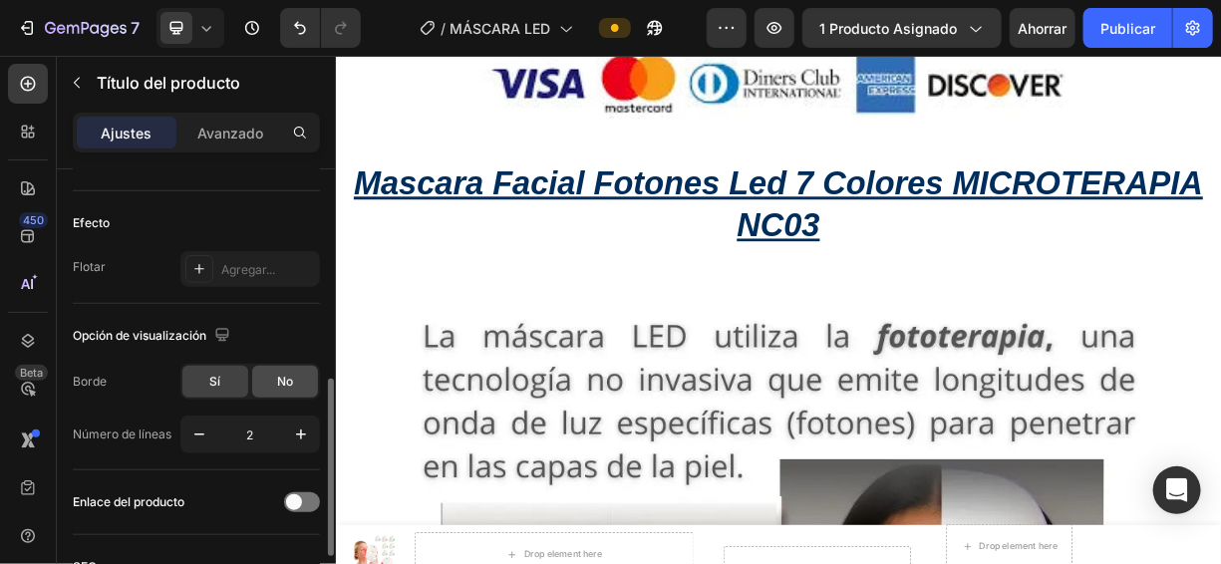
click at [284, 380] on font "No" at bounding box center [285, 381] width 16 height 15
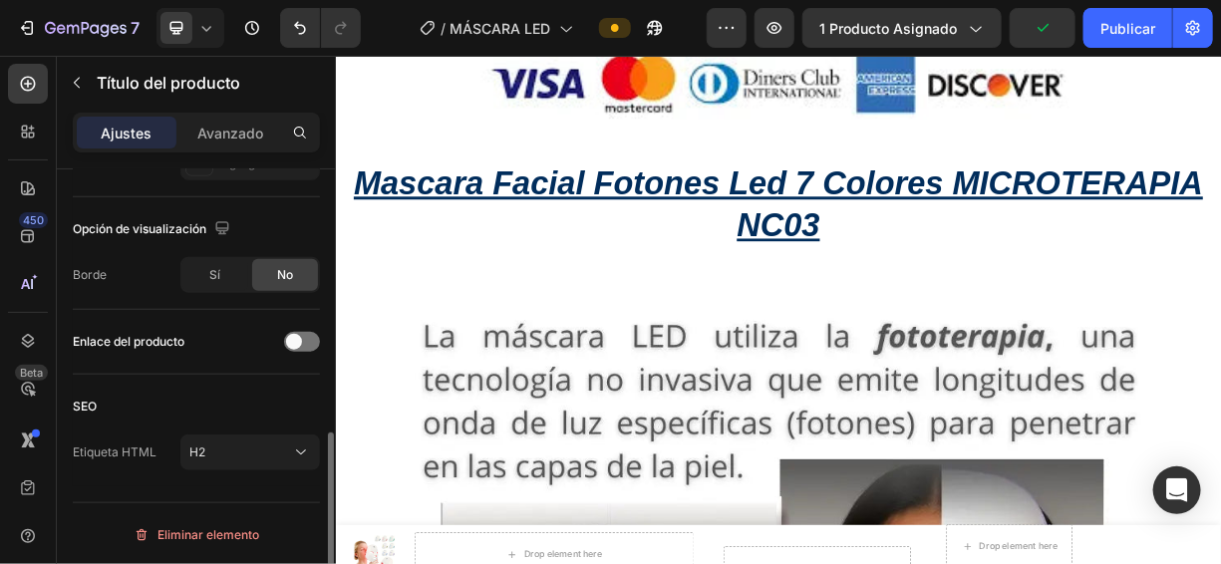
scroll to position [639, 0]
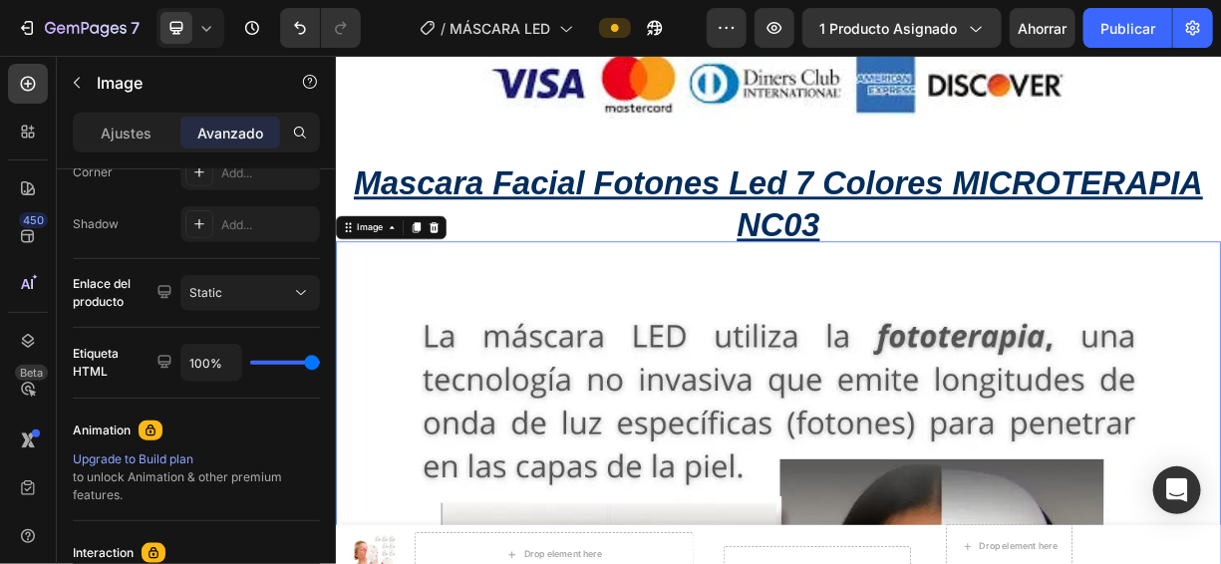
scroll to position [0, 0]
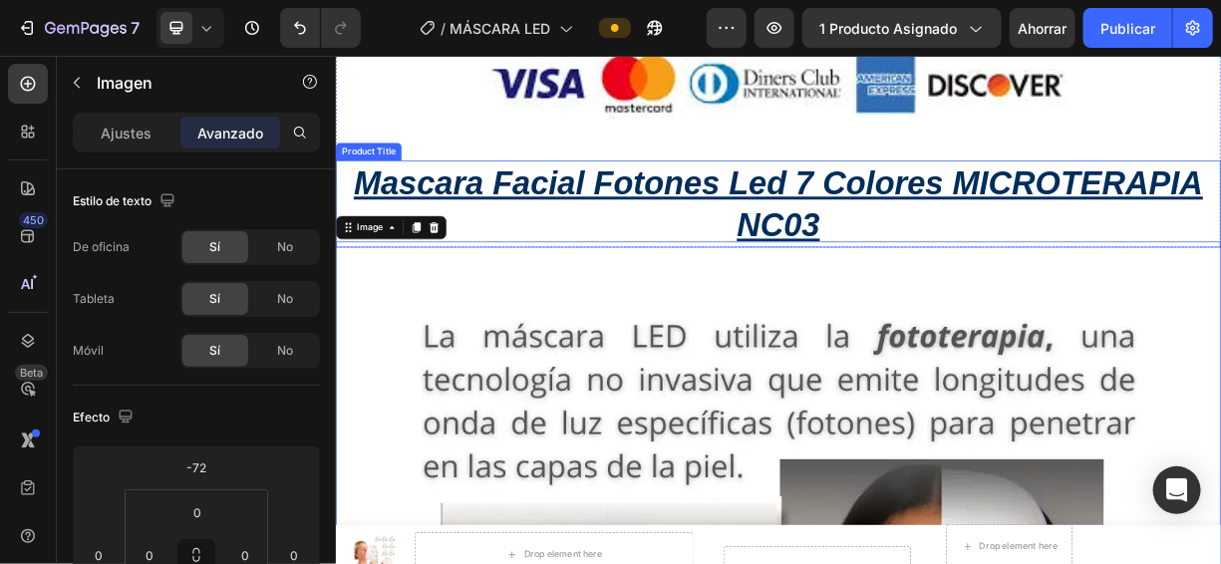
click at [599, 282] on h2 "Mascara Facial Fotones Led 7 Colores MICROTERAPIA NC03" at bounding box center [933, 255] width 1196 height 118
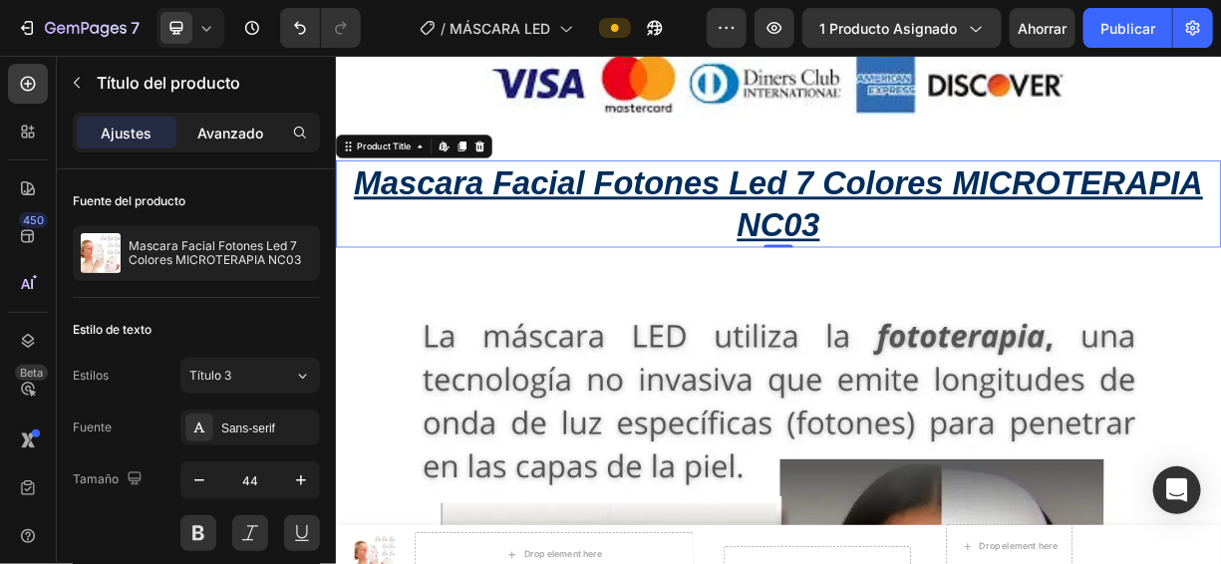
click at [242, 133] on font "Avanzado" at bounding box center [230, 133] width 66 height 17
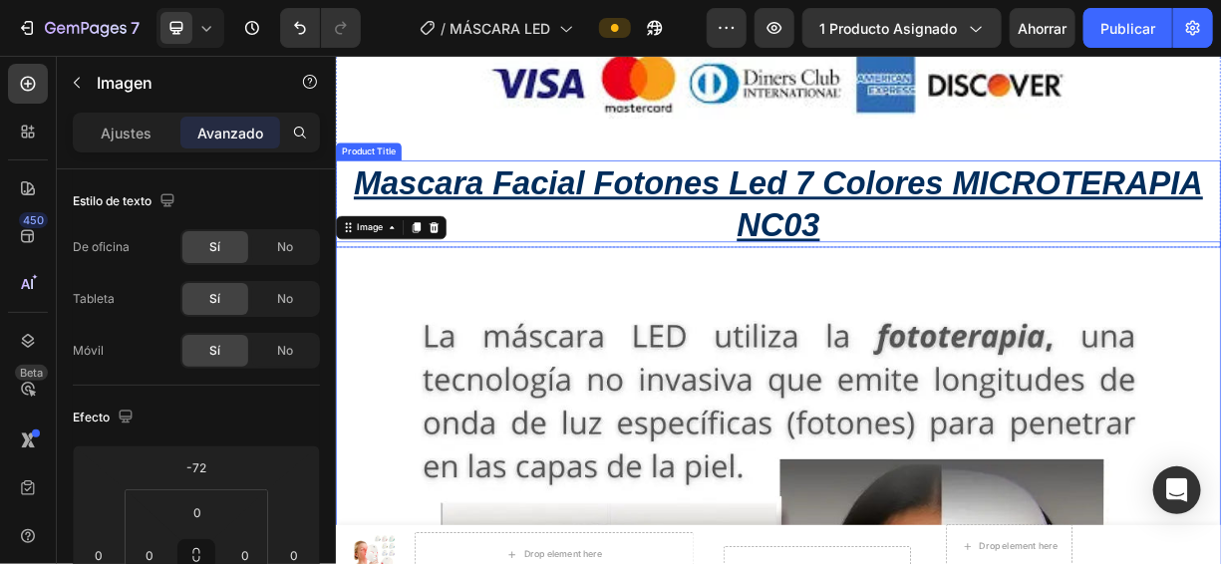
click at [520, 278] on h2 "Mascara Facial Fotones Led 7 Colores MICROTERAPIA NC03" at bounding box center [933, 255] width 1196 height 118
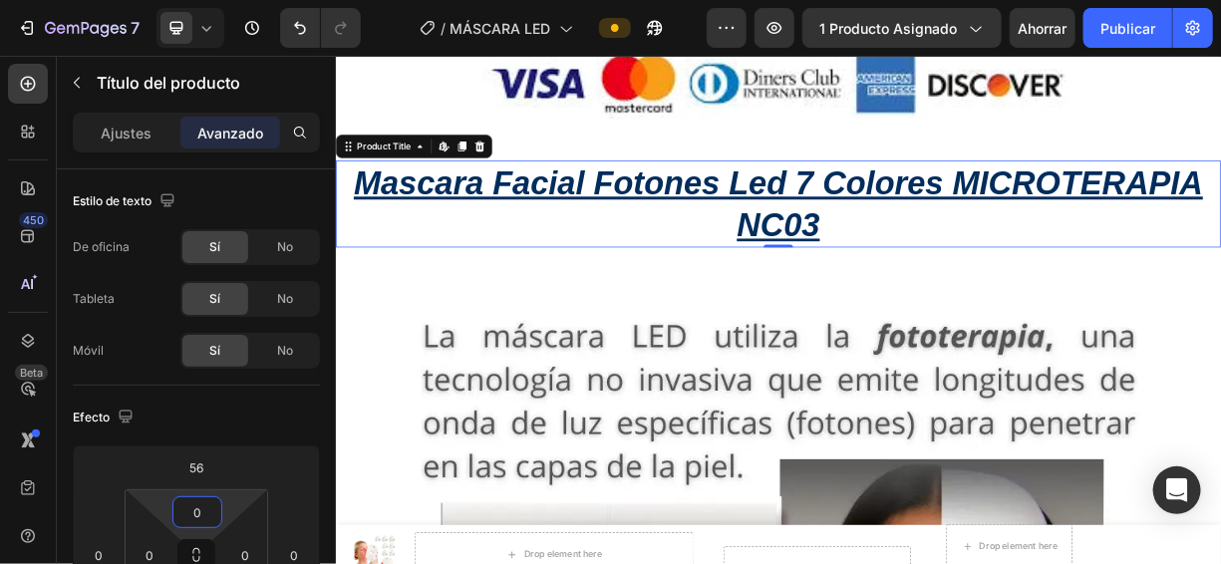
drag, startPoint x: 218, startPoint y: 489, endPoint x: 220, endPoint y: 511, distance: 22.0
click at [220, 0] on html "7 / MÁSCARA LED Avance 1 producto asignado Ahorrar Publicar 450 Beta Sections(1…" at bounding box center [610, 0] width 1221 height 0
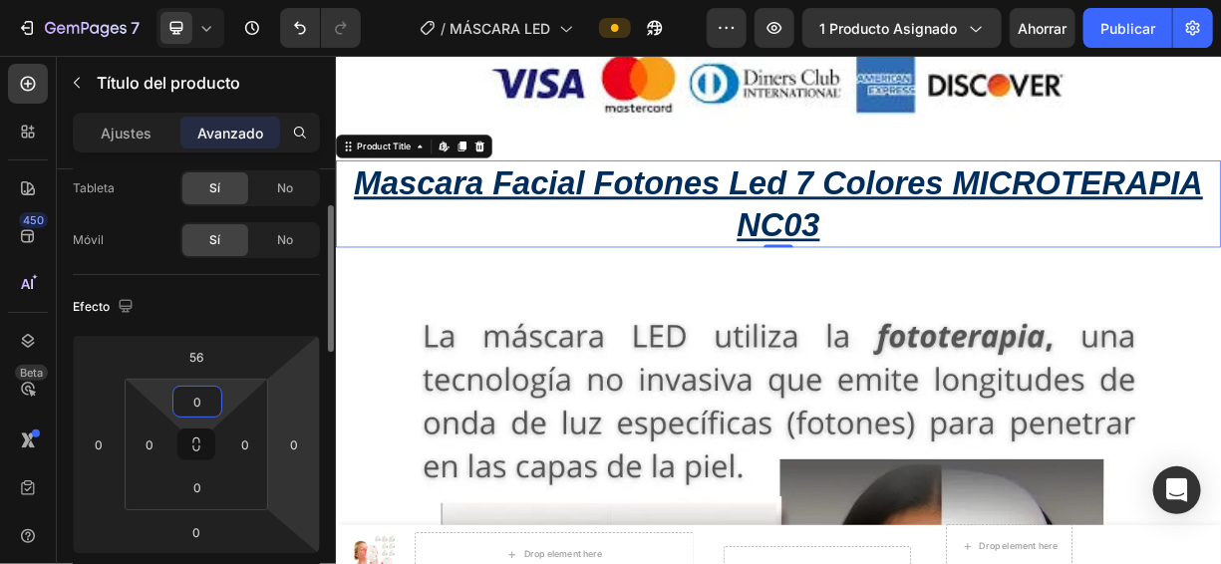
scroll to position [109, 0]
click at [308, 0] on html "7 / MÁSCARA LED Avance 1 producto asignado Ahorrar Publicar 450 Beta Sections(1…" at bounding box center [610, 0] width 1221 height 0
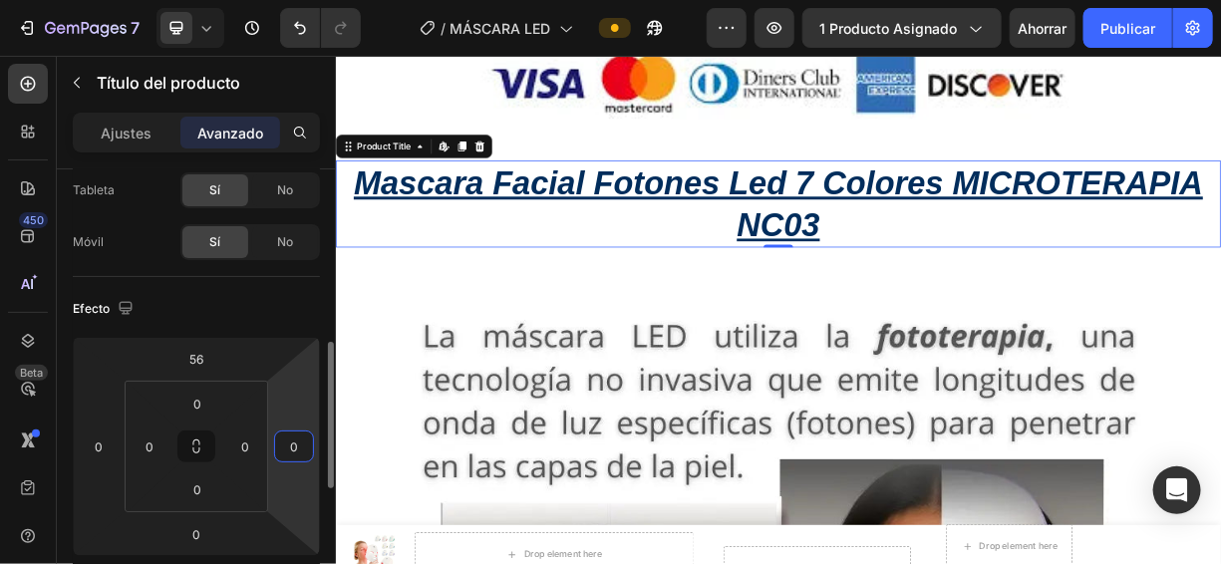
scroll to position [209, 0]
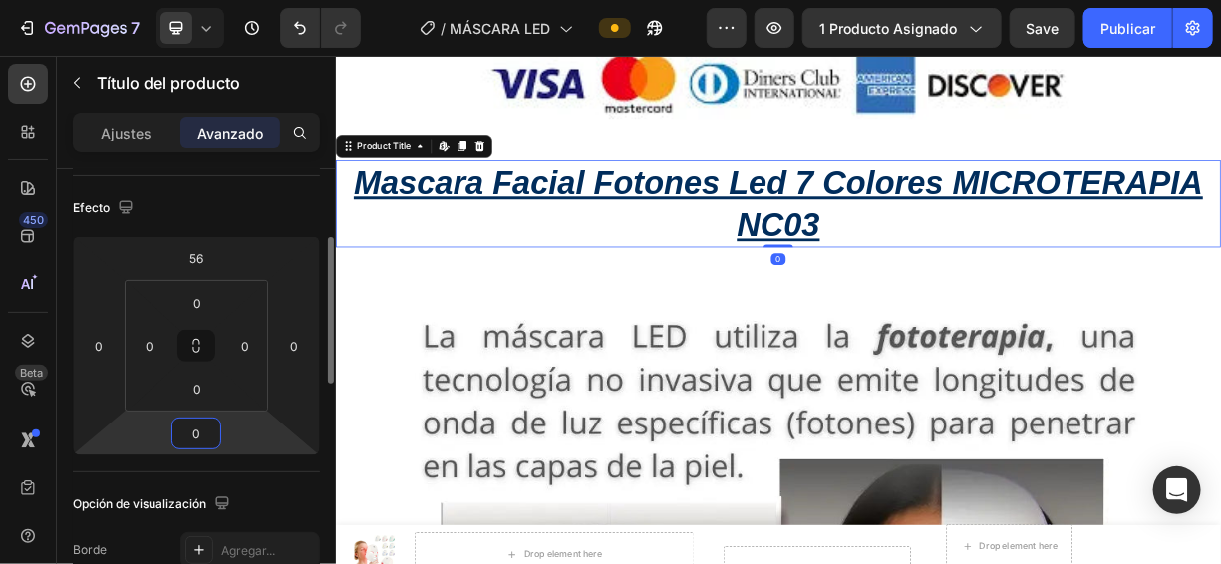
type input "-2"
click at [229, 0] on html "7 / MÁSCARA LED Avance 1 producto asignado Save Publicar 450 Beta Sections(18) …" at bounding box center [610, 0] width 1221 height 0
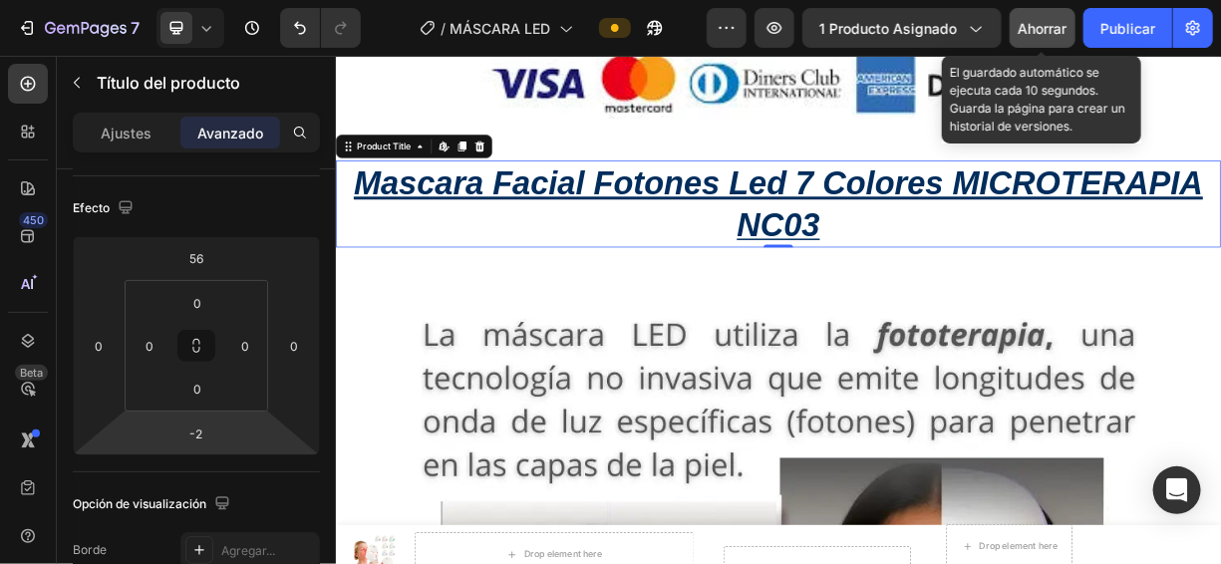
click at [1028, 36] on font "Ahorrar" at bounding box center [1042, 28] width 49 height 17
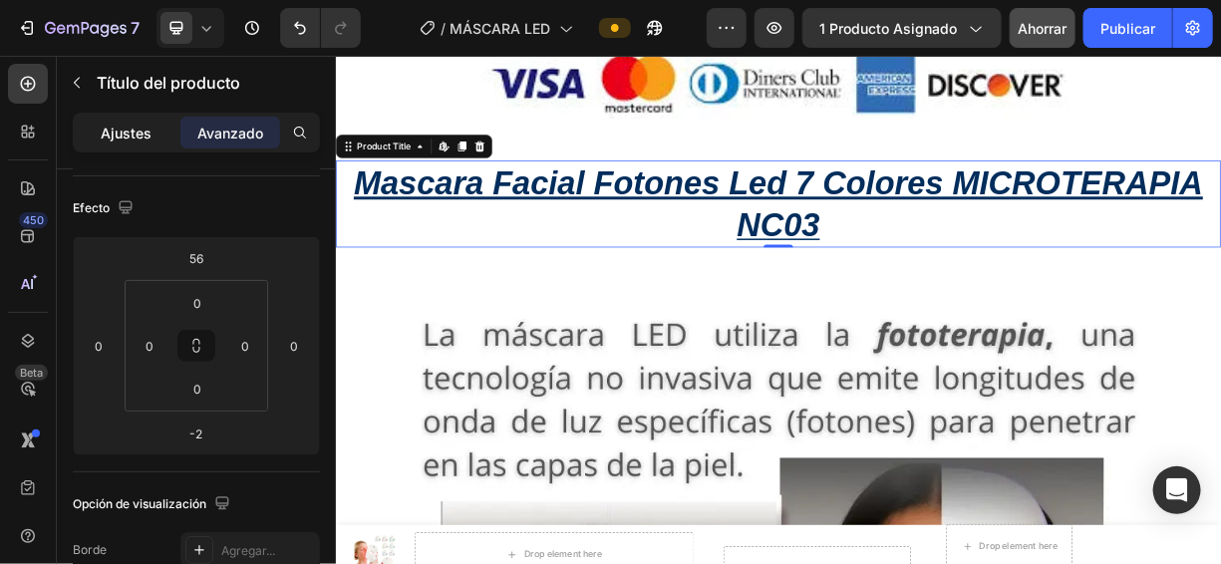
click at [131, 137] on font "Ajustes" at bounding box center [127, 133] width 51 height 17
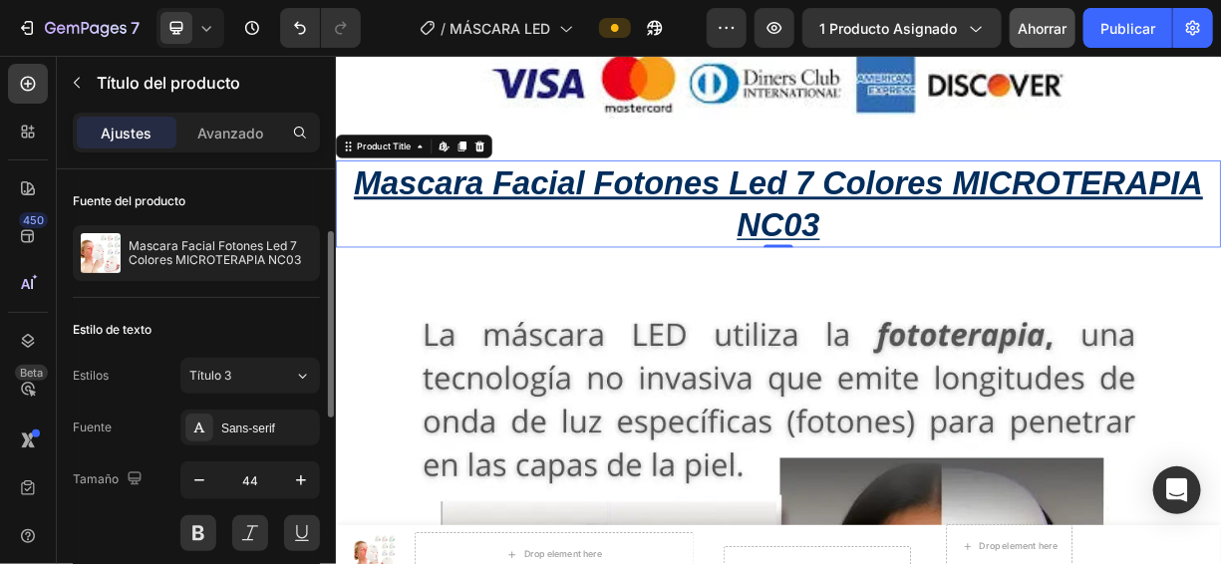
scroll to position [51, 0]
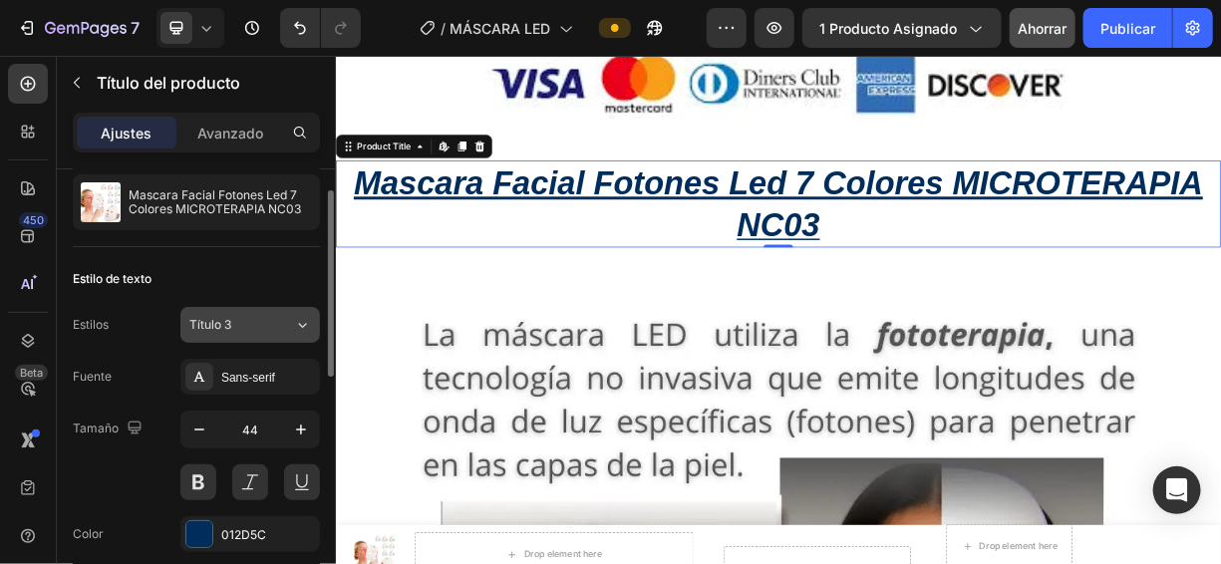
click at [299, 311] on button "Título 3" at bounding box center [250, 325] width 140 height 36
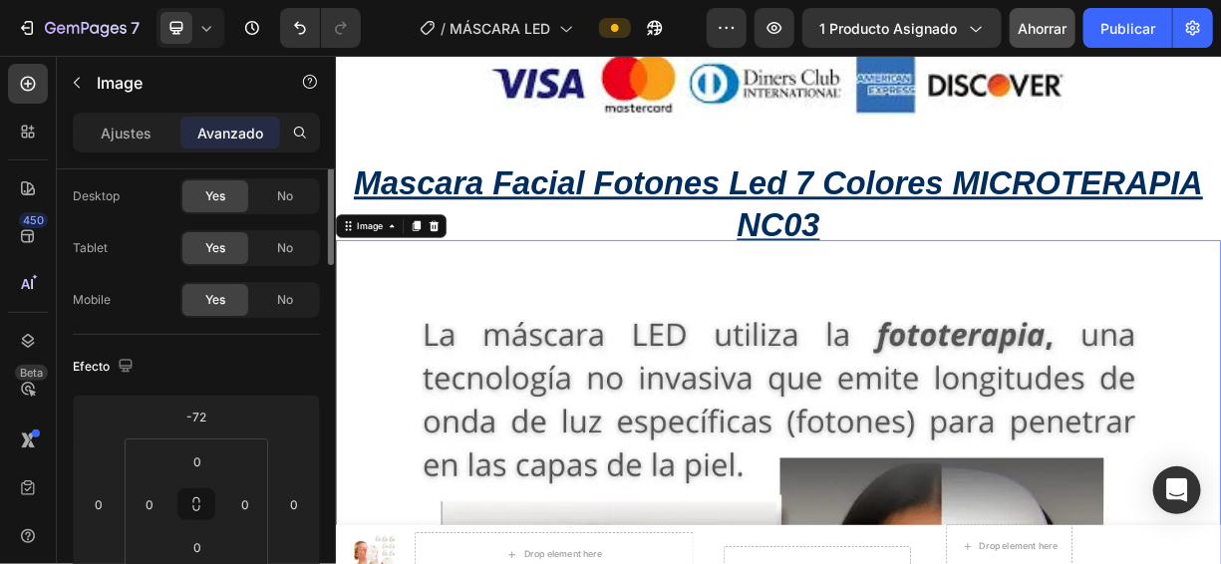
scroll to position [0, 0]
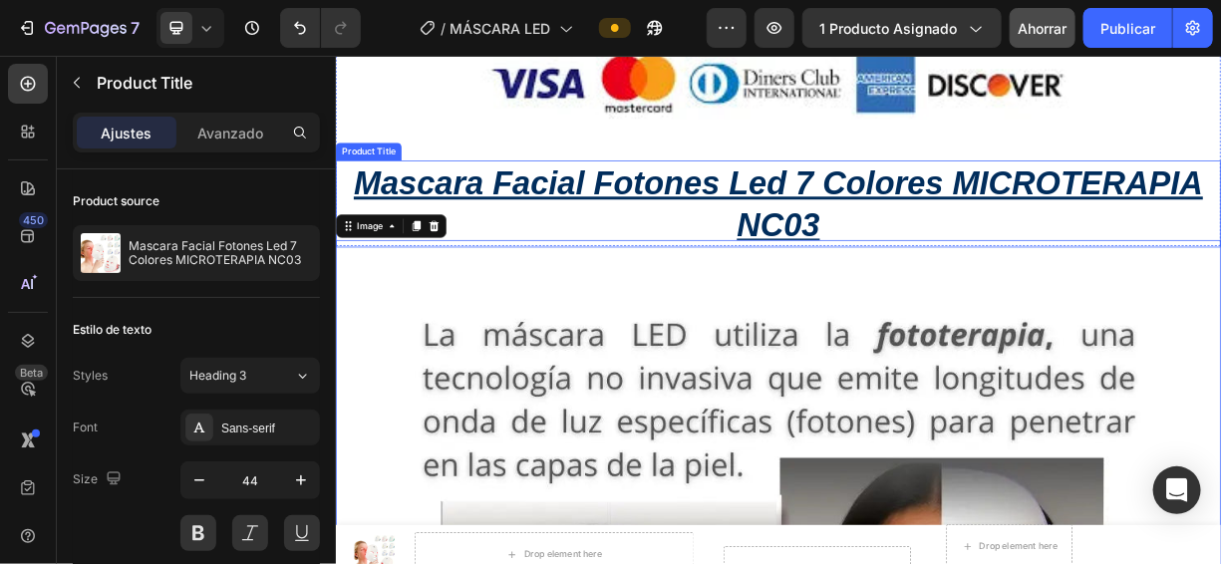
click at [531, 258] on h2 "Mascara Facial Fotones Led 7 Colores MICROTERAPIA NC03" at bounding box center [933, 255] width 1196 height 118
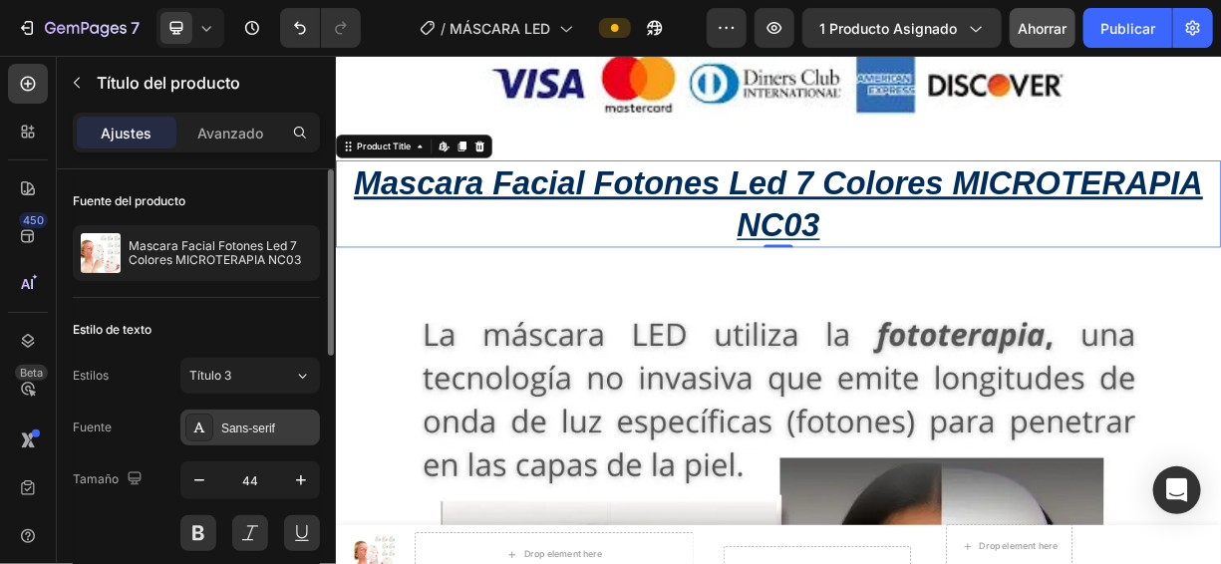
click at [255, 428] on font "Sans-serif" at bounding box center [248, 429] width 54 height 14
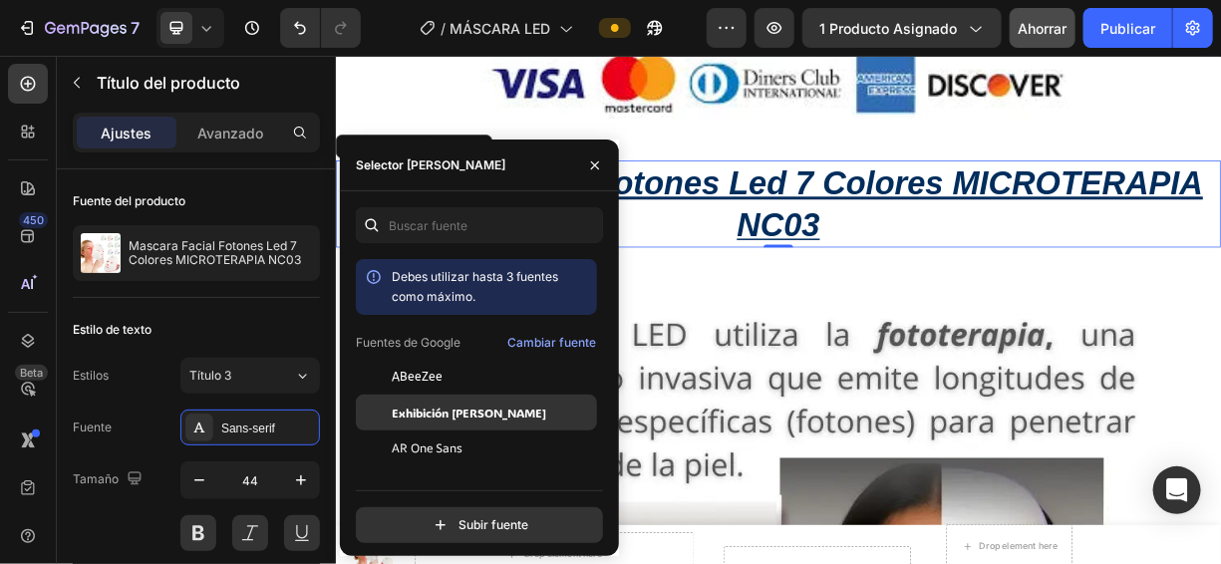
click at [496, 405] on div "Exhibición [PERSON_NAME]" at bounding box center [492, 413] width 201 height 18
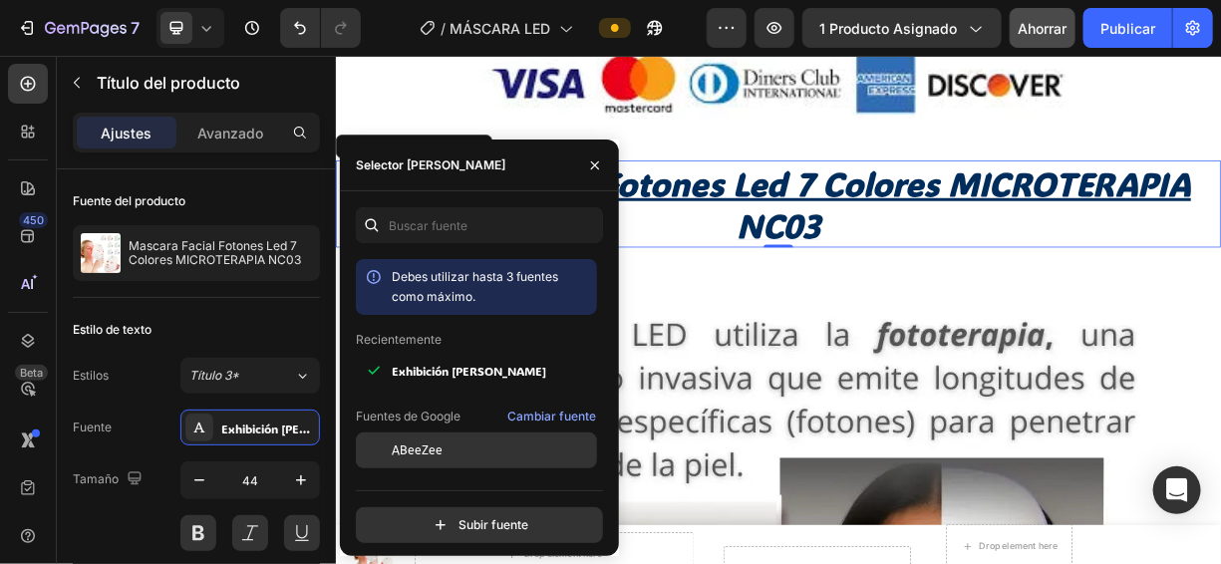
click at [436, 447] on font "ABeeZee" at bounding box center [417, 450] width 51 height 14
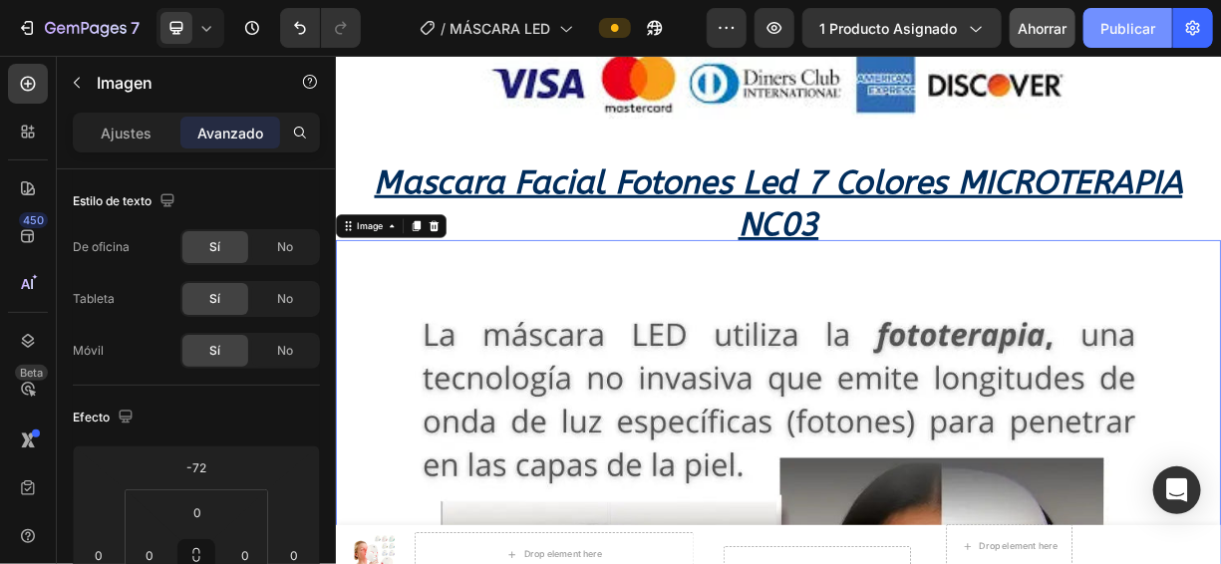
click at [1127, 28] on font "Publicar" at bounding box center [1127, 28] width 55 height 17
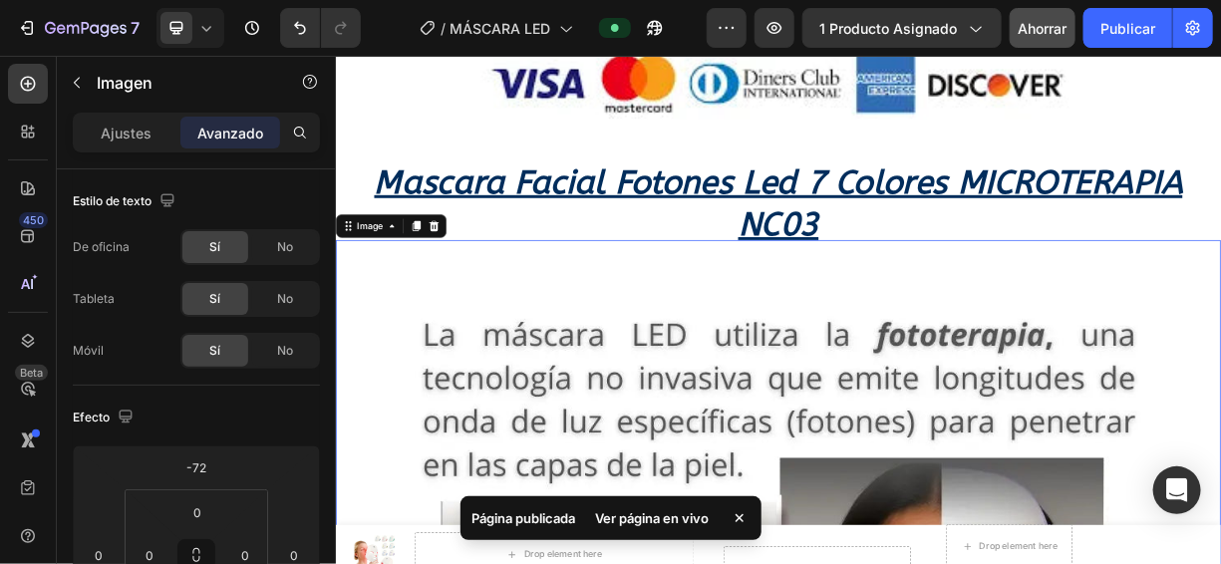
click at [689, 510] on font "Ver página en vivo" at bounding box center [653, 518] width 114 height 16
